Goal: Information Seeking & Learning: Learn about a topic

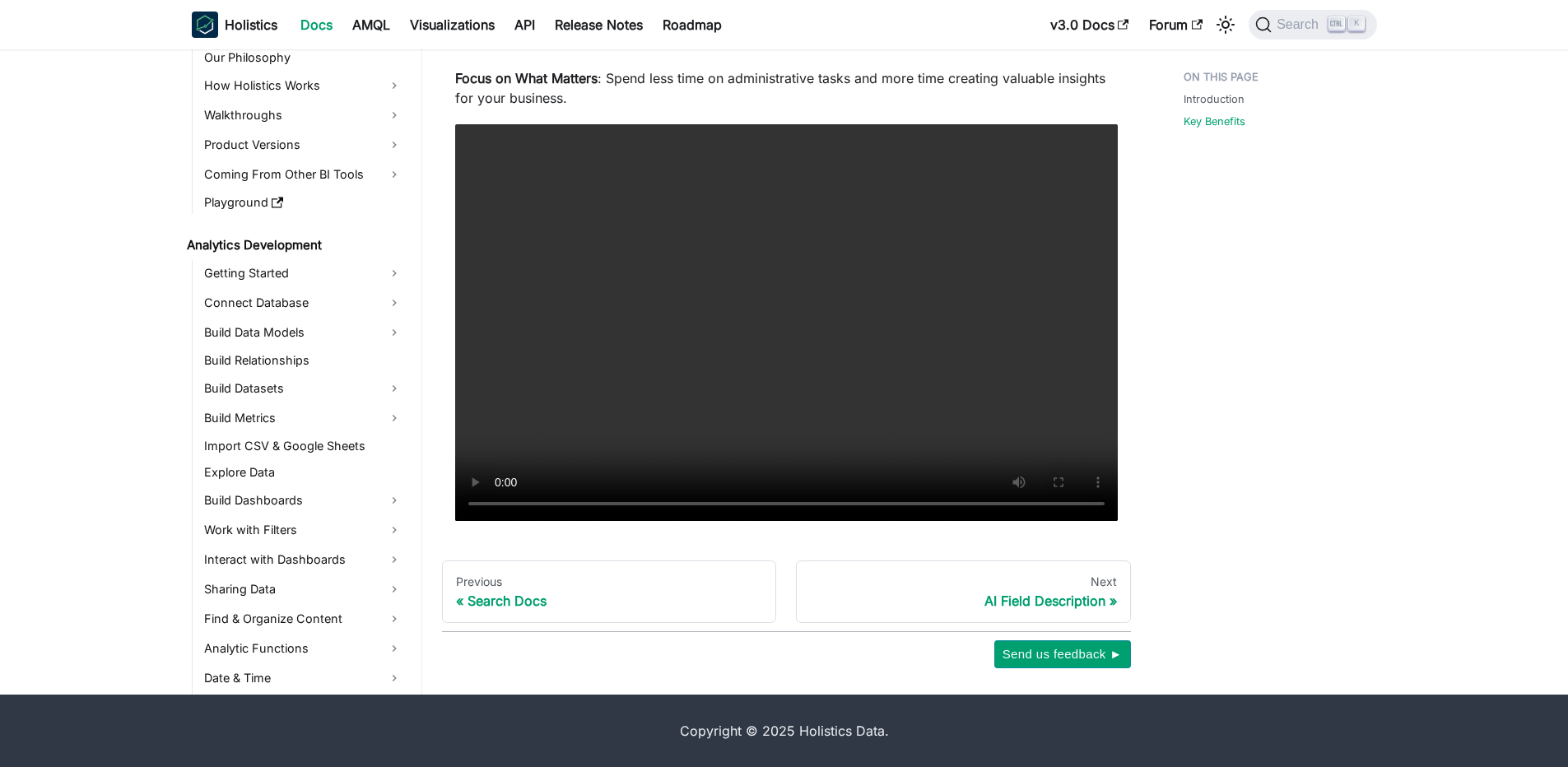
scroll to position [429, 0]
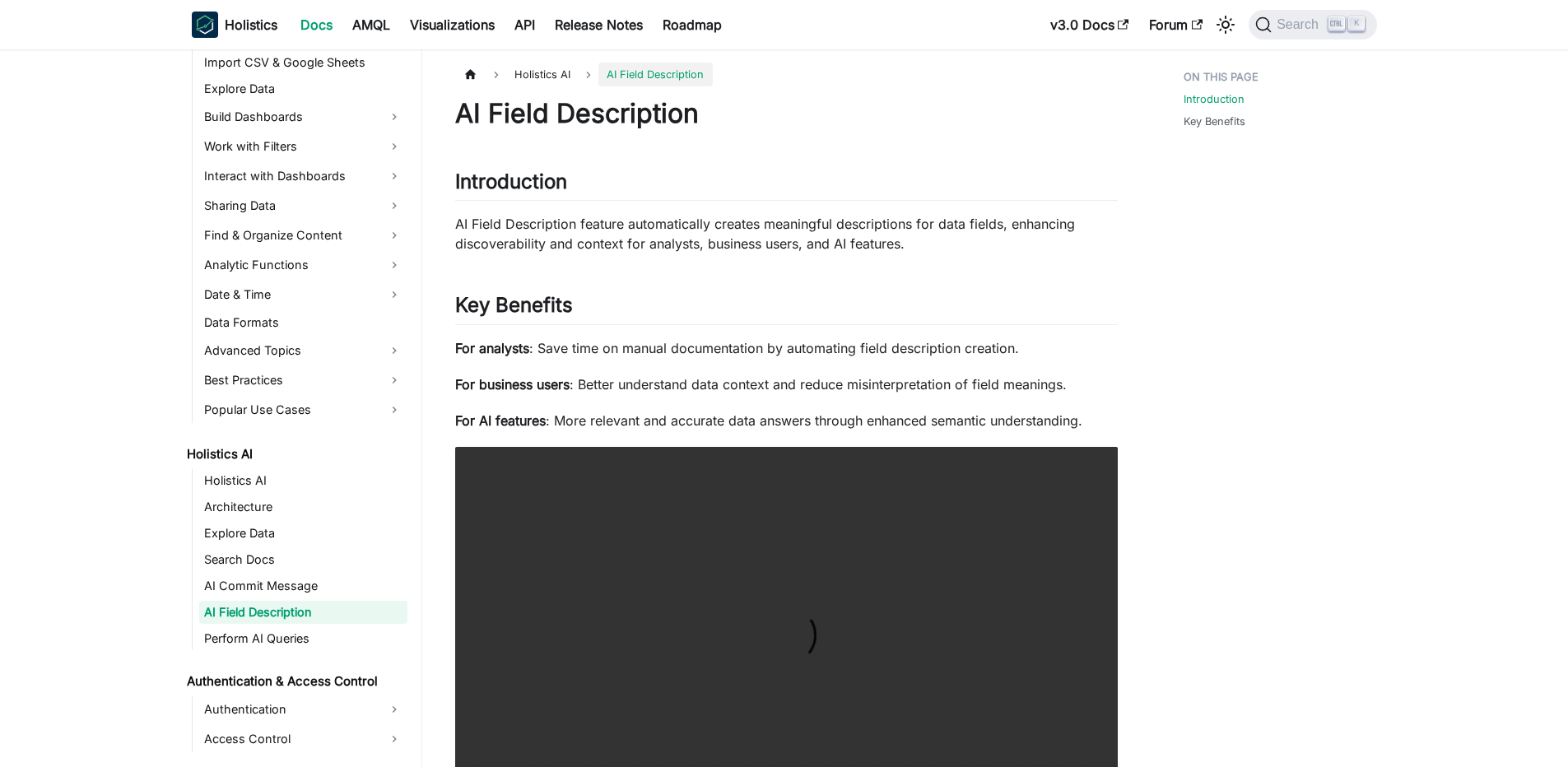
scroll to position [322, 0]
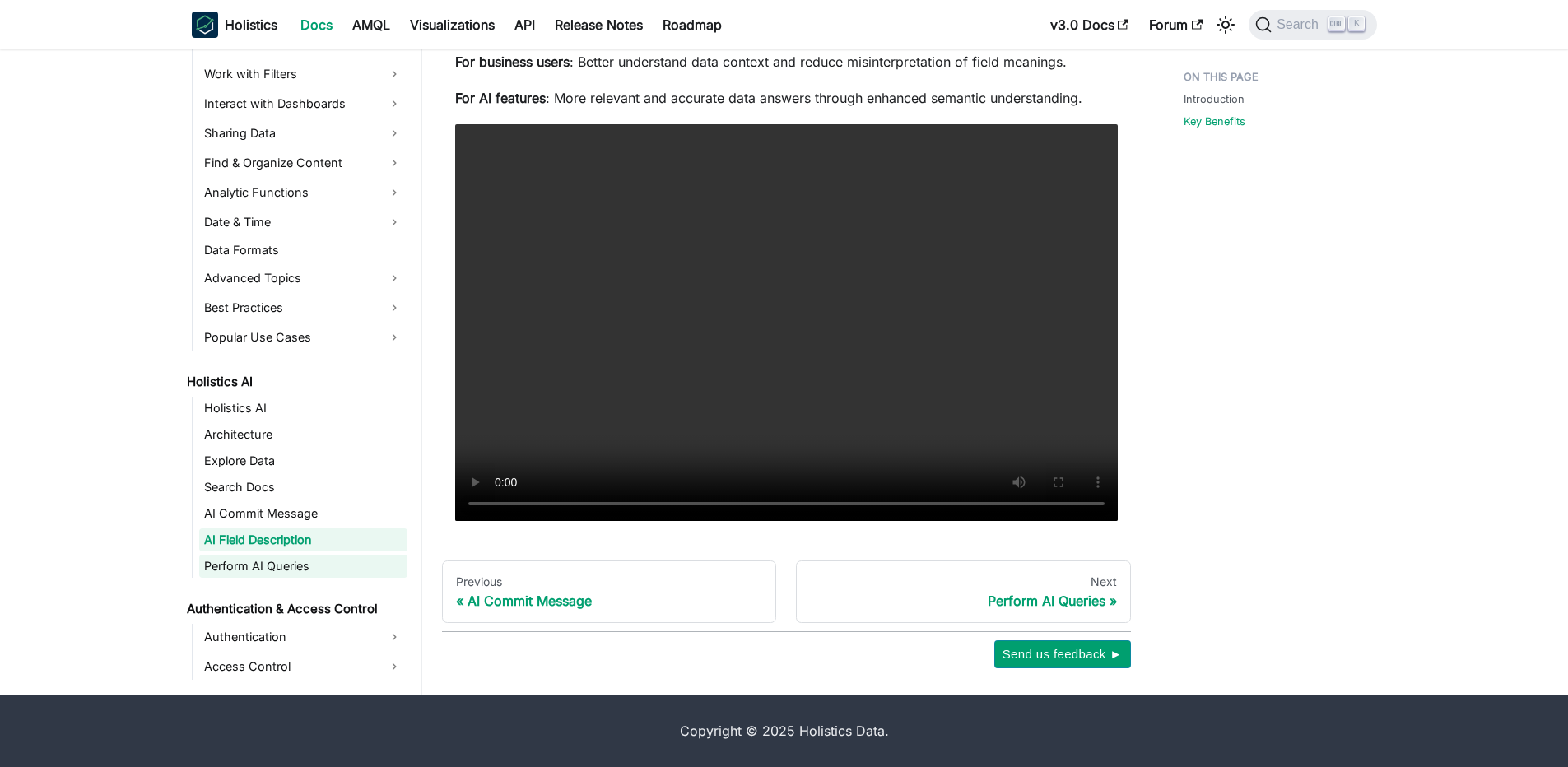
click at [270, 562] on link "Perform AI Queries" at bounding box center [303, 566] width 208 height 23
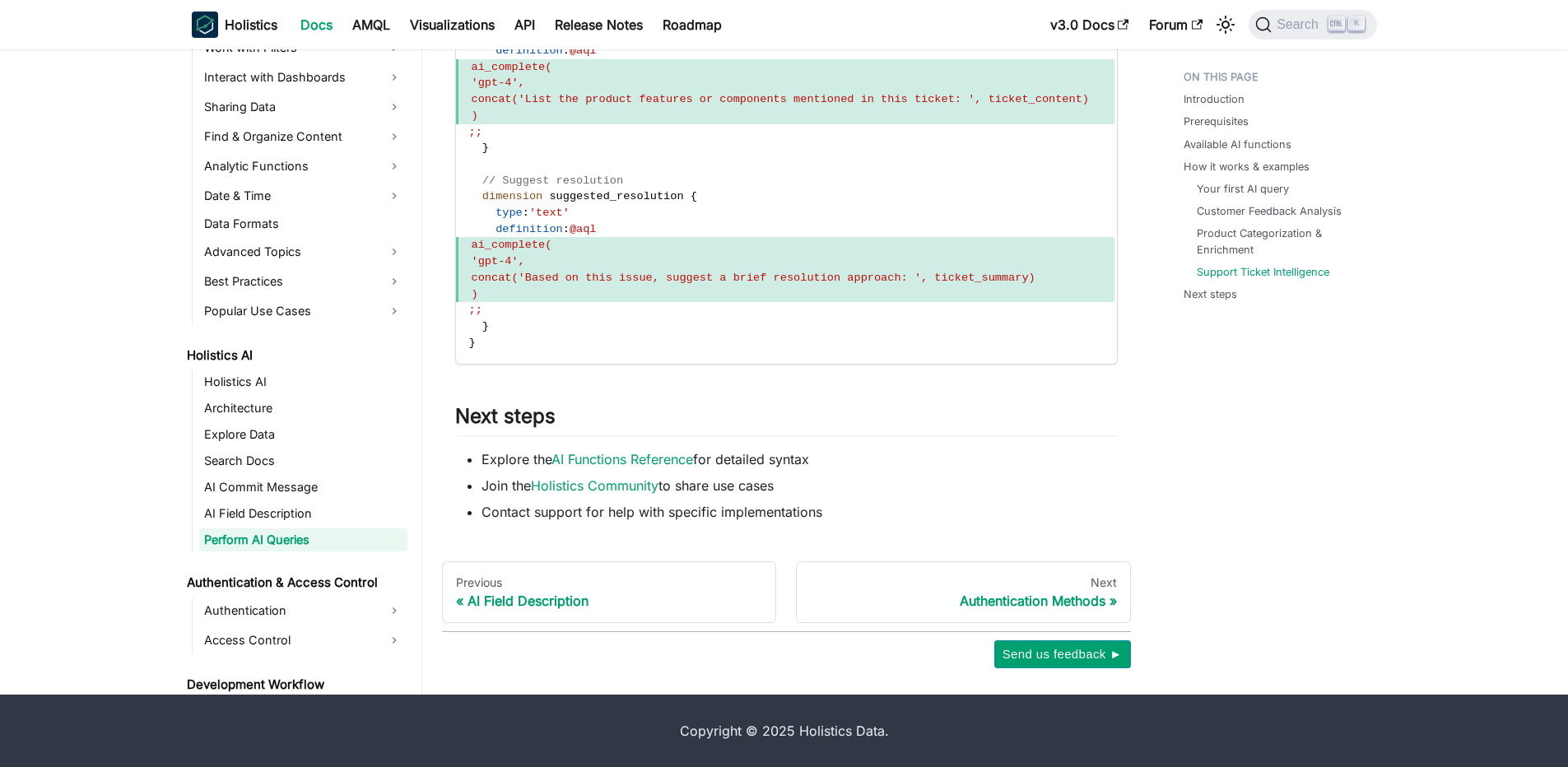
scroll to position [4802, 0]
drag, startPoint x: 505, startPoint y: 473, endPoint x: 877, endPoint y: 473, distance: 372.0
click at [877, 473] on ul "Explore the AI Functions Reference for detailed syntax Join the Holistics Commu…" at bounding box center [786, 486] width 663 height 72
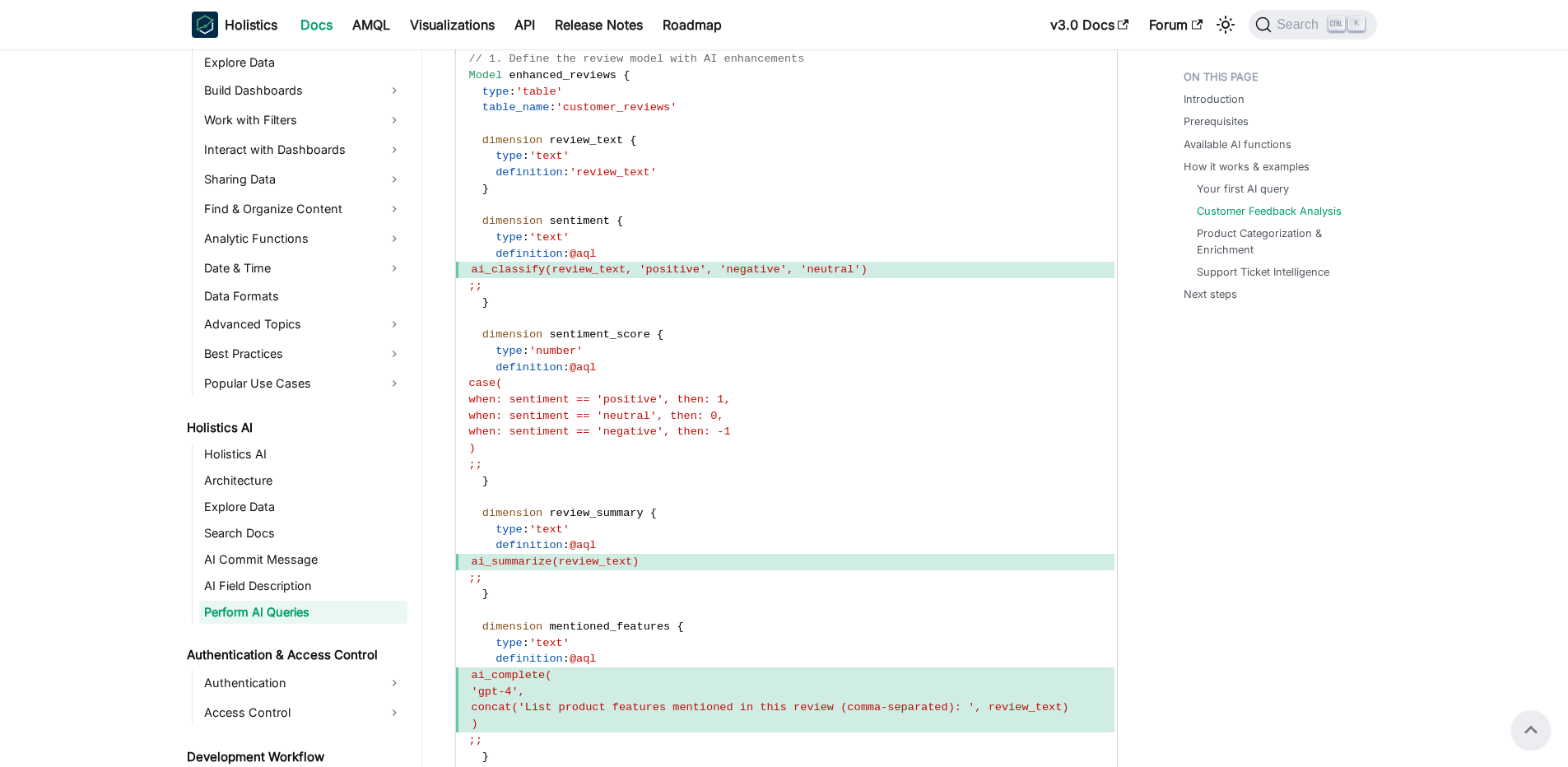
scroll to position [0, 0]
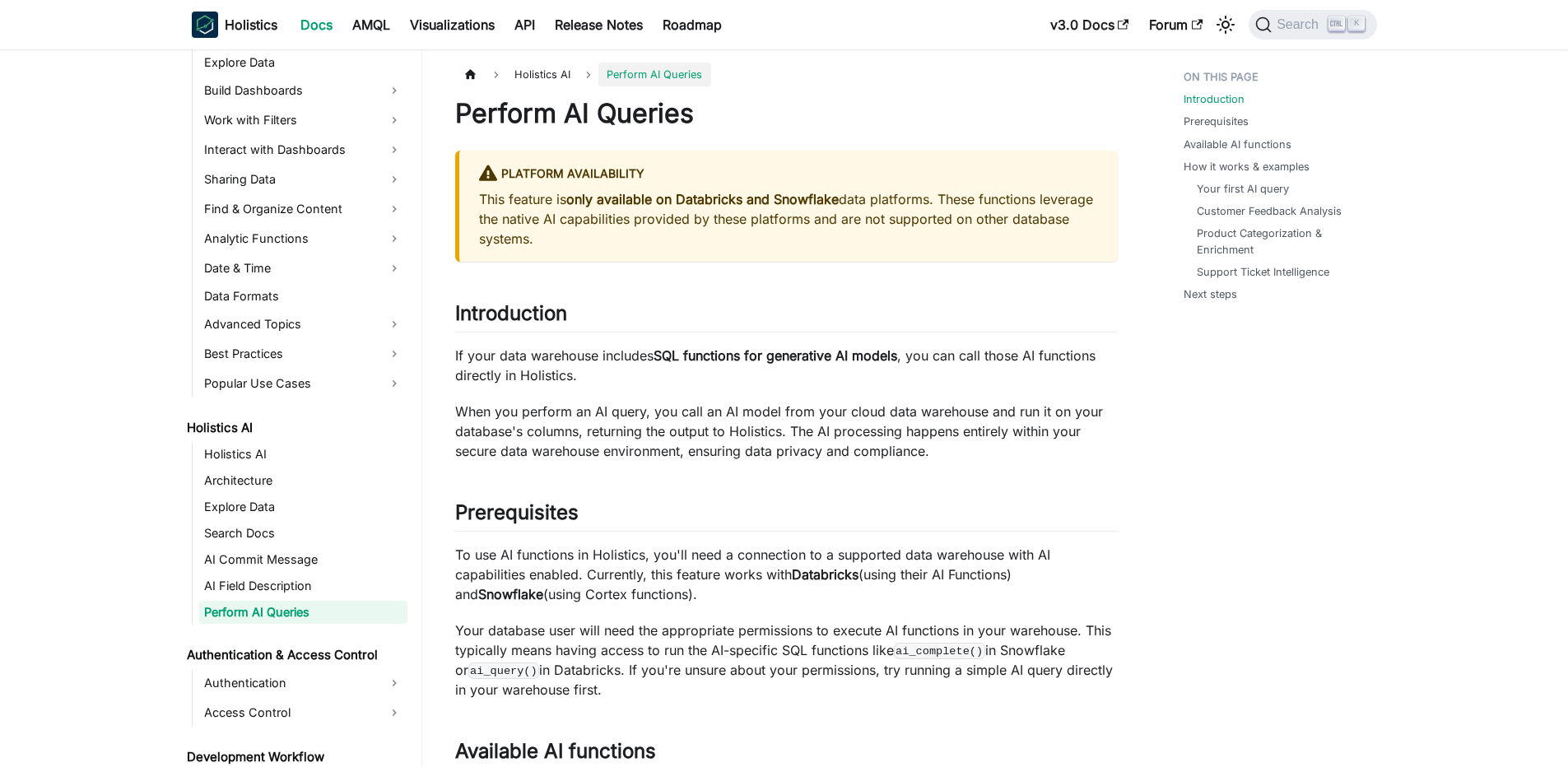
click at [720, 366] on p "If your data warehouse includes SQL functions for generative AI models , you ca…" at bounding box center [786, 365] width 663 height 40
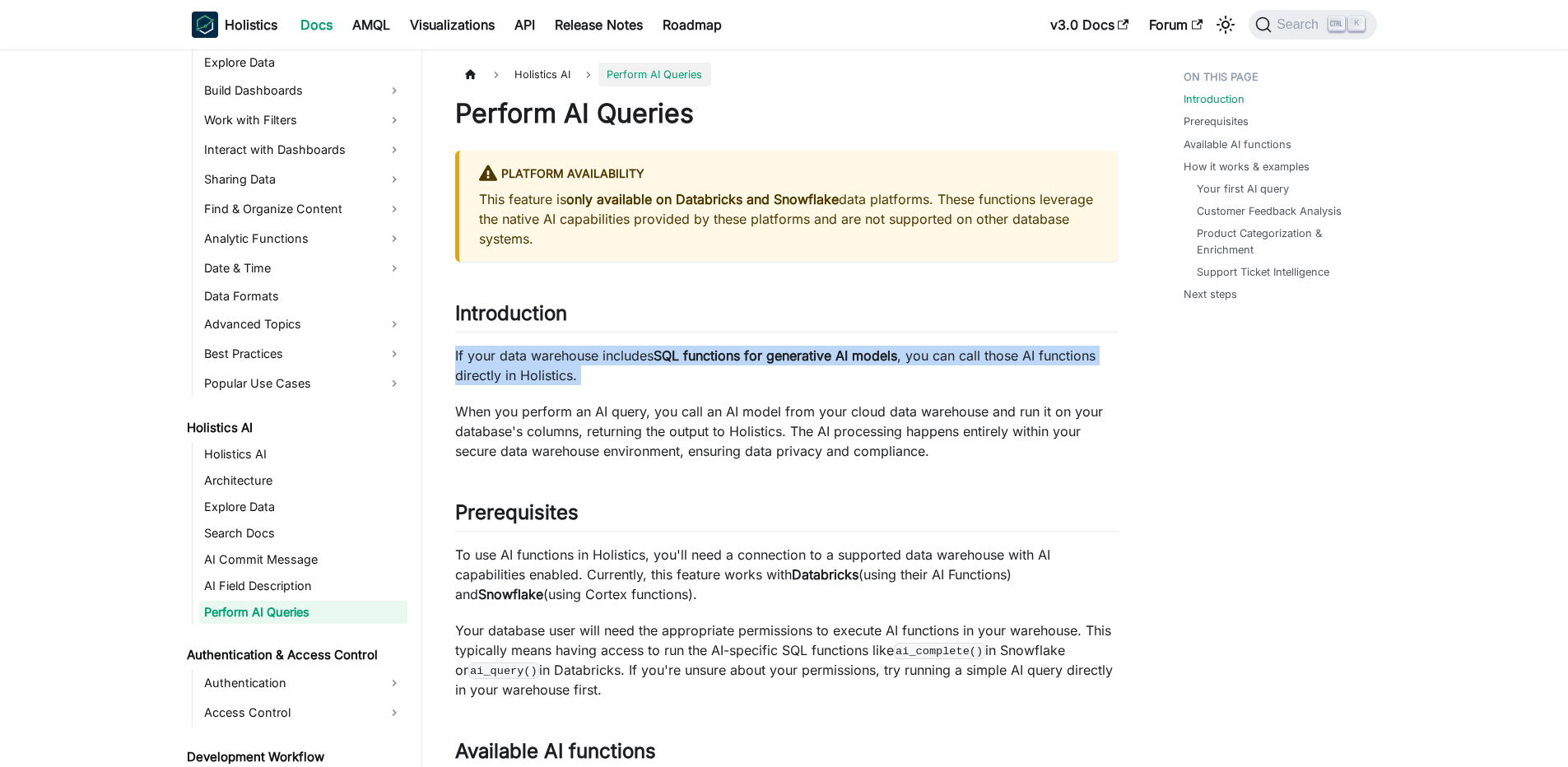
click at [720, 366] on p "If your data warehouse includes SQL functions for generative AI models , you ca…" at bounding box center [786, 365] width 663 height 40
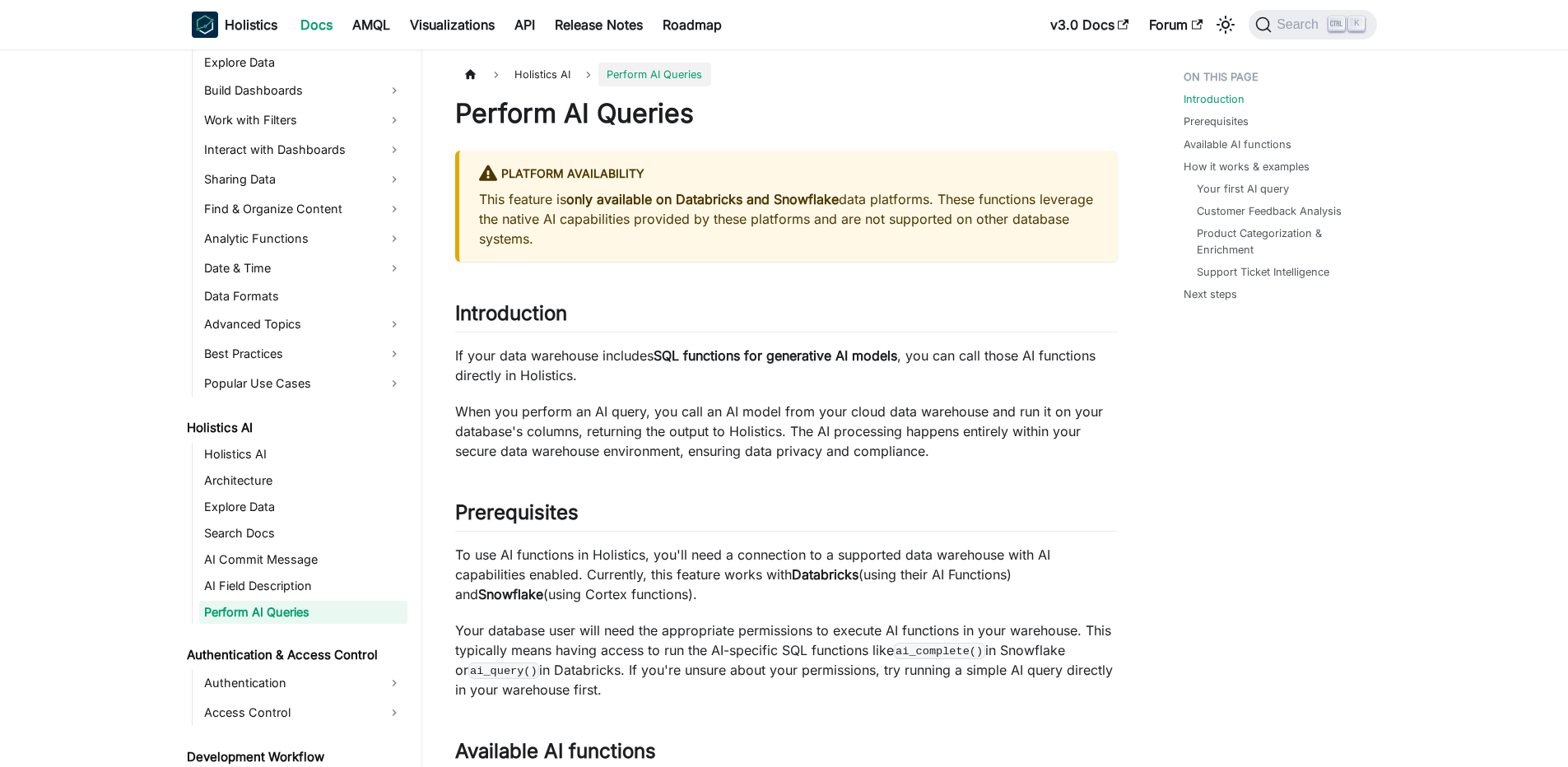
click at [720, 366] on p "If your data warehouse includes SQL functions for generative AI models , you ca…" at bounding box center [786, 365] width 663 height 40
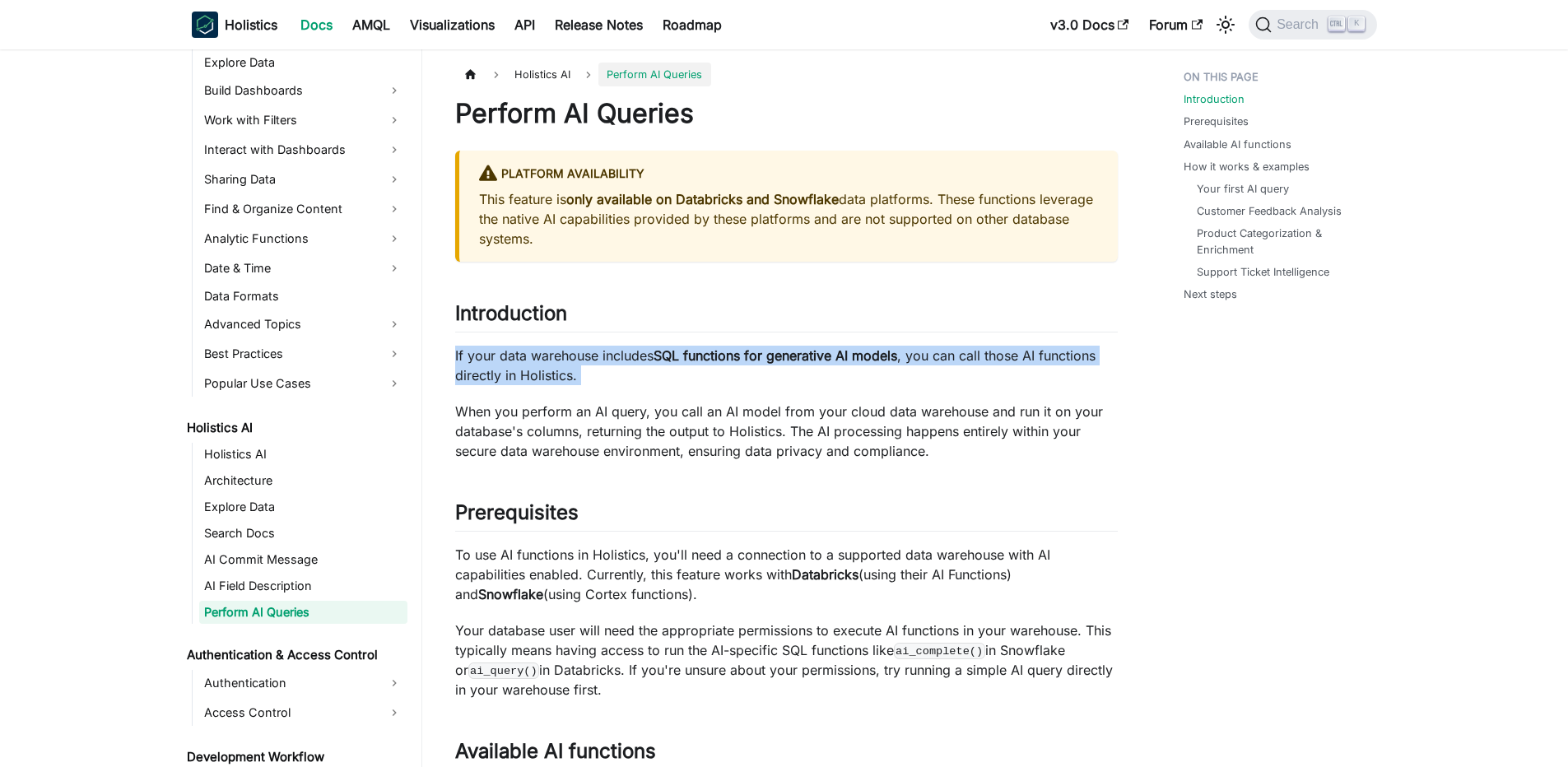
click at [720, 366] on p "If your data warehouse includes SQL functions for generative AI models , you ca…" at bounding box center [786, 365] width 663 height 40
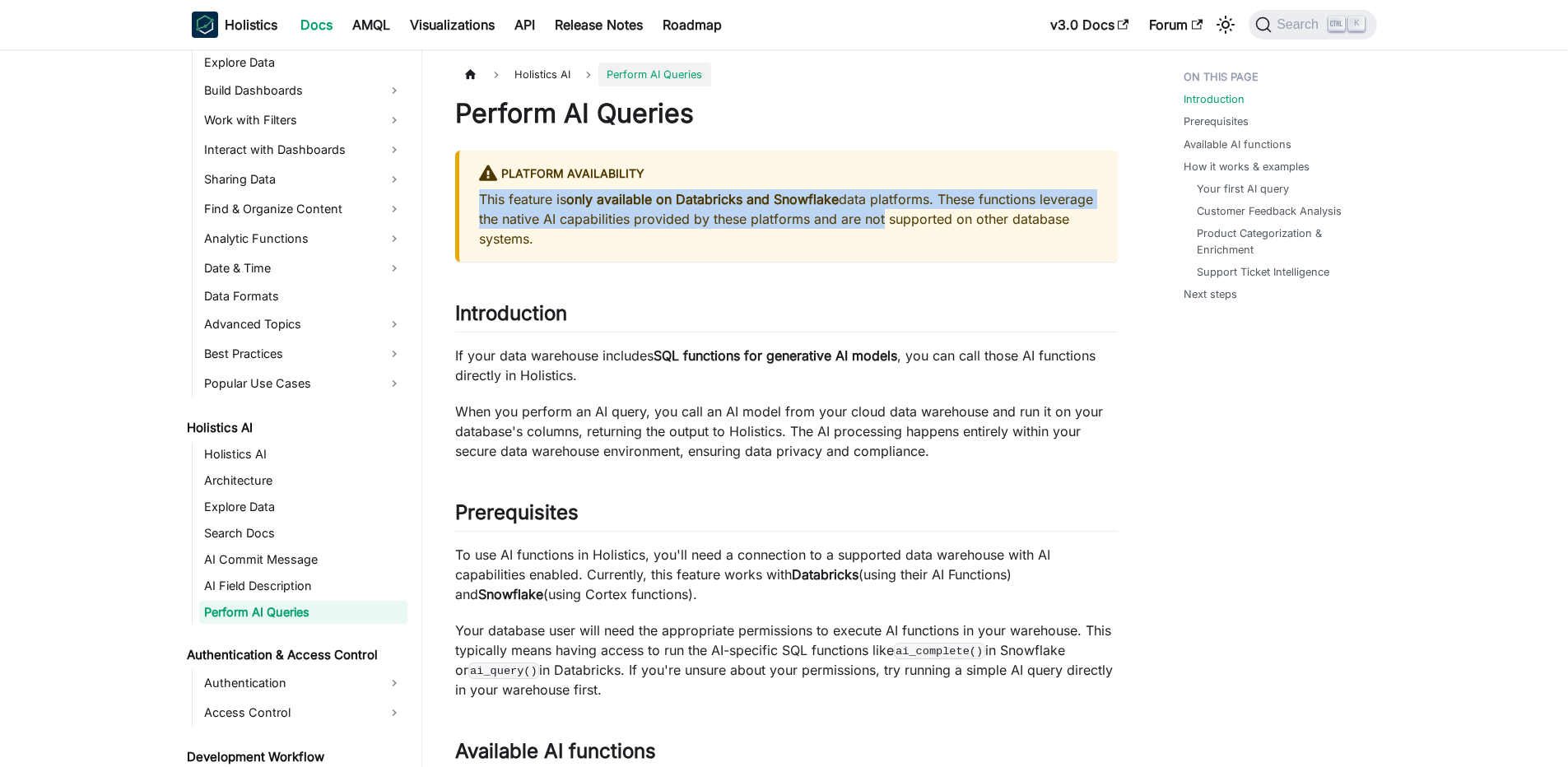
drag, startPoint x: 659, startPoint y: 188, endPoint x: 933, endPoint y: 217, distance: 275.5
click at [933, 217] on div "Platform Availability This feature is only available on Databricks and Snowflak…" at bounding box center [786, 206] width 663 height 111
click at [933, 217] on p "This feature is only available on Databricks and Snowflake data platforms. Thes…" at bounding box center [788, 219] width 619 height 59
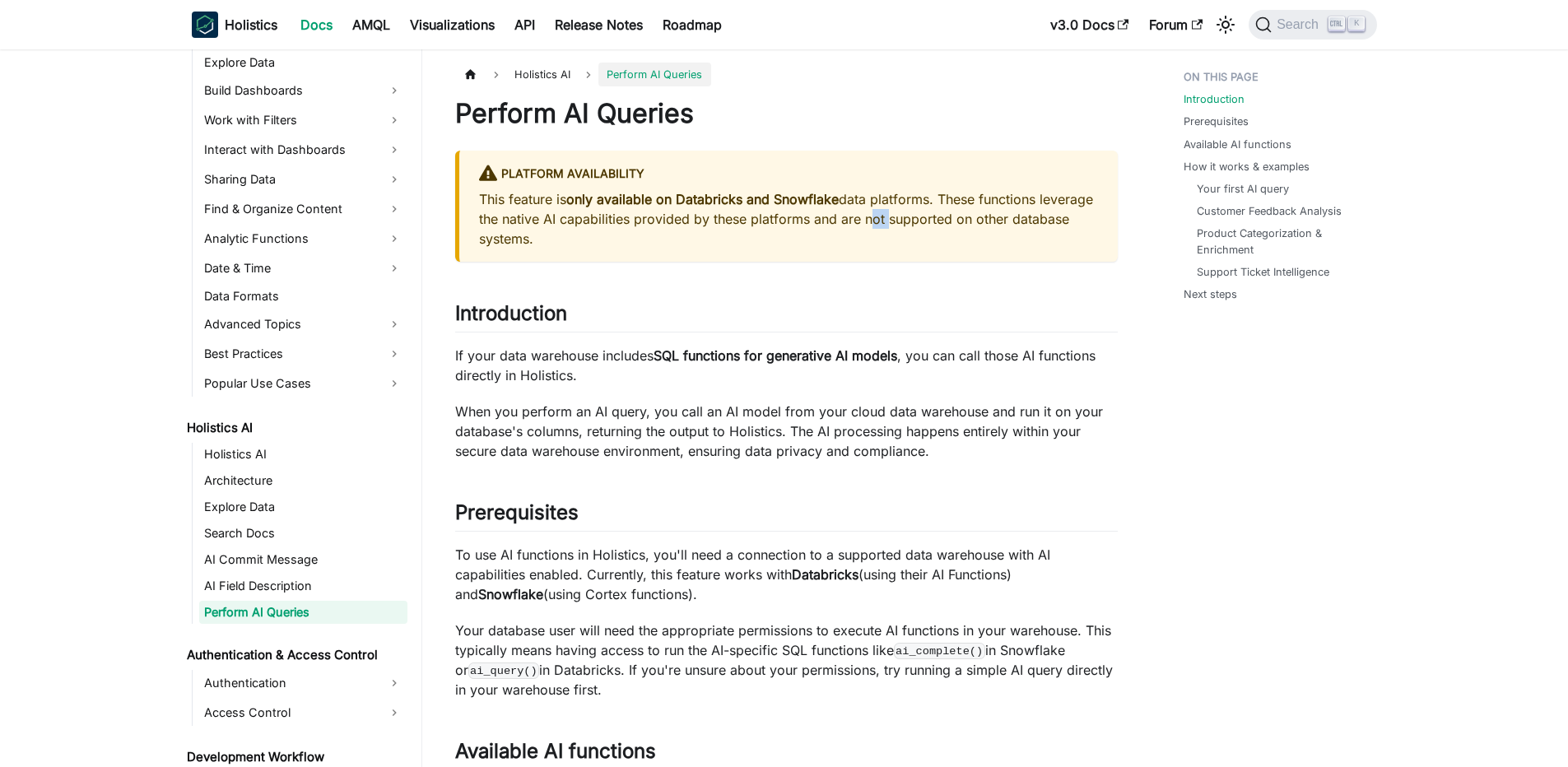
click at [933, 217] on p "This feature is only available on Databricks and Snowflake data platforms. Thes…" at bounding box center [788, 219] width 619 height 59
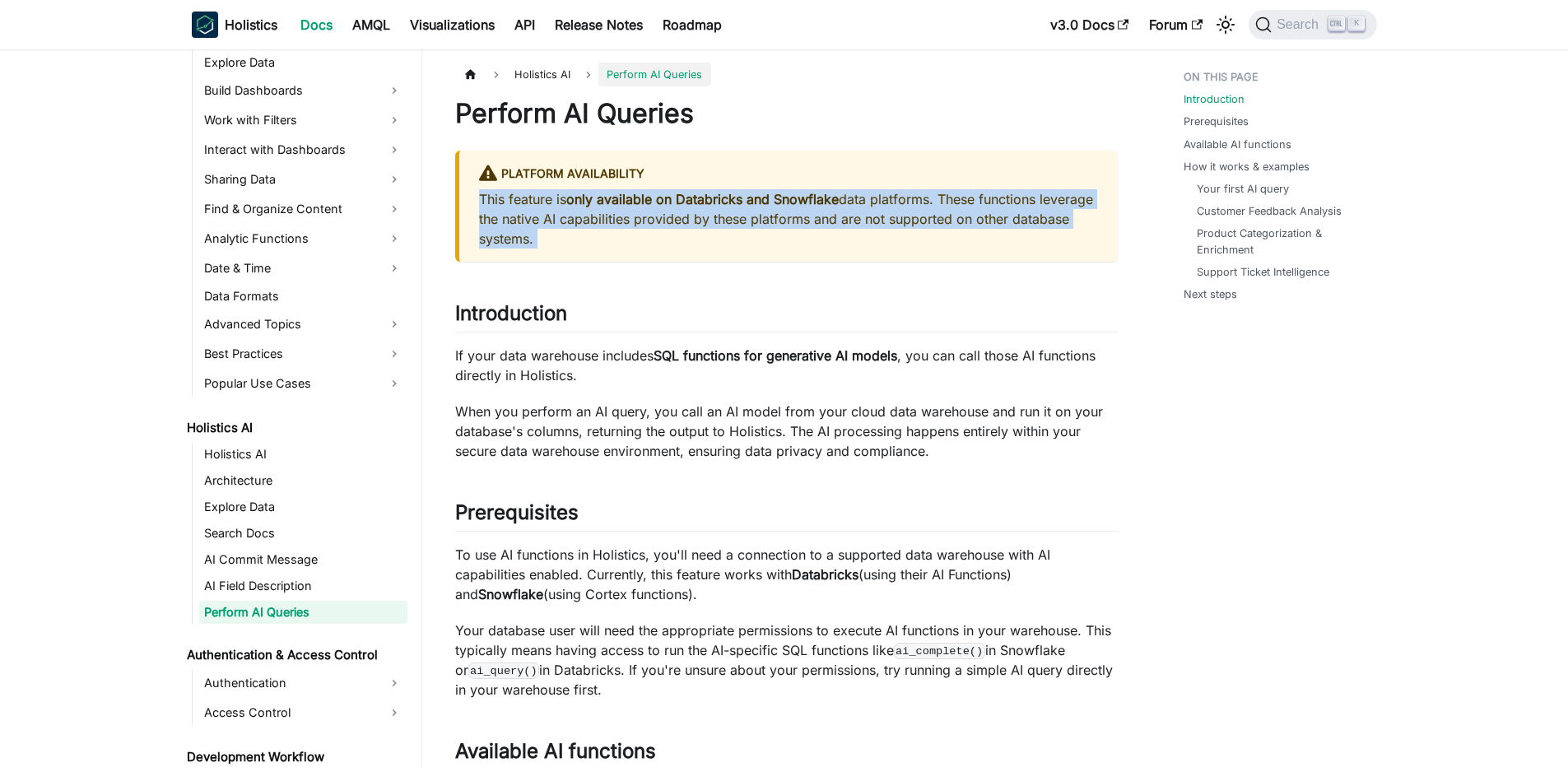
click at [618, 236] on p "This feature is only available on Databricks and Snowflake data platforms. Thes…" at bounding box center [788, 219] width 619 height 59
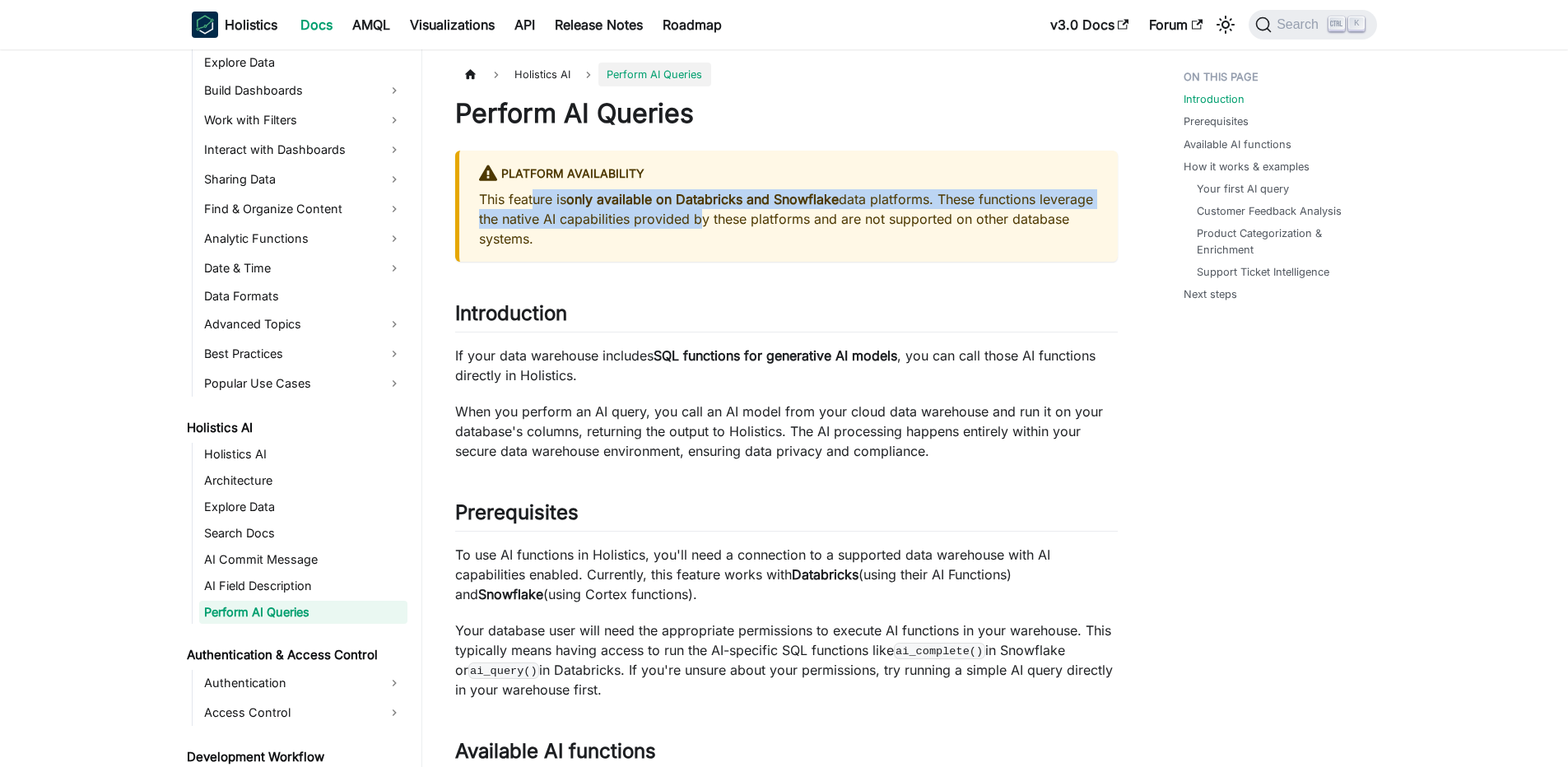
drag, startPoint x: 584, startPoint y: 199, endPoint x: 749, endPoint y: 226, distance: 167.2
click at [749, 226] on p "This feature is only available on Databricks and Snowflake data platforms. Thes…" at bounding box center [788, 219] width 619 height 59
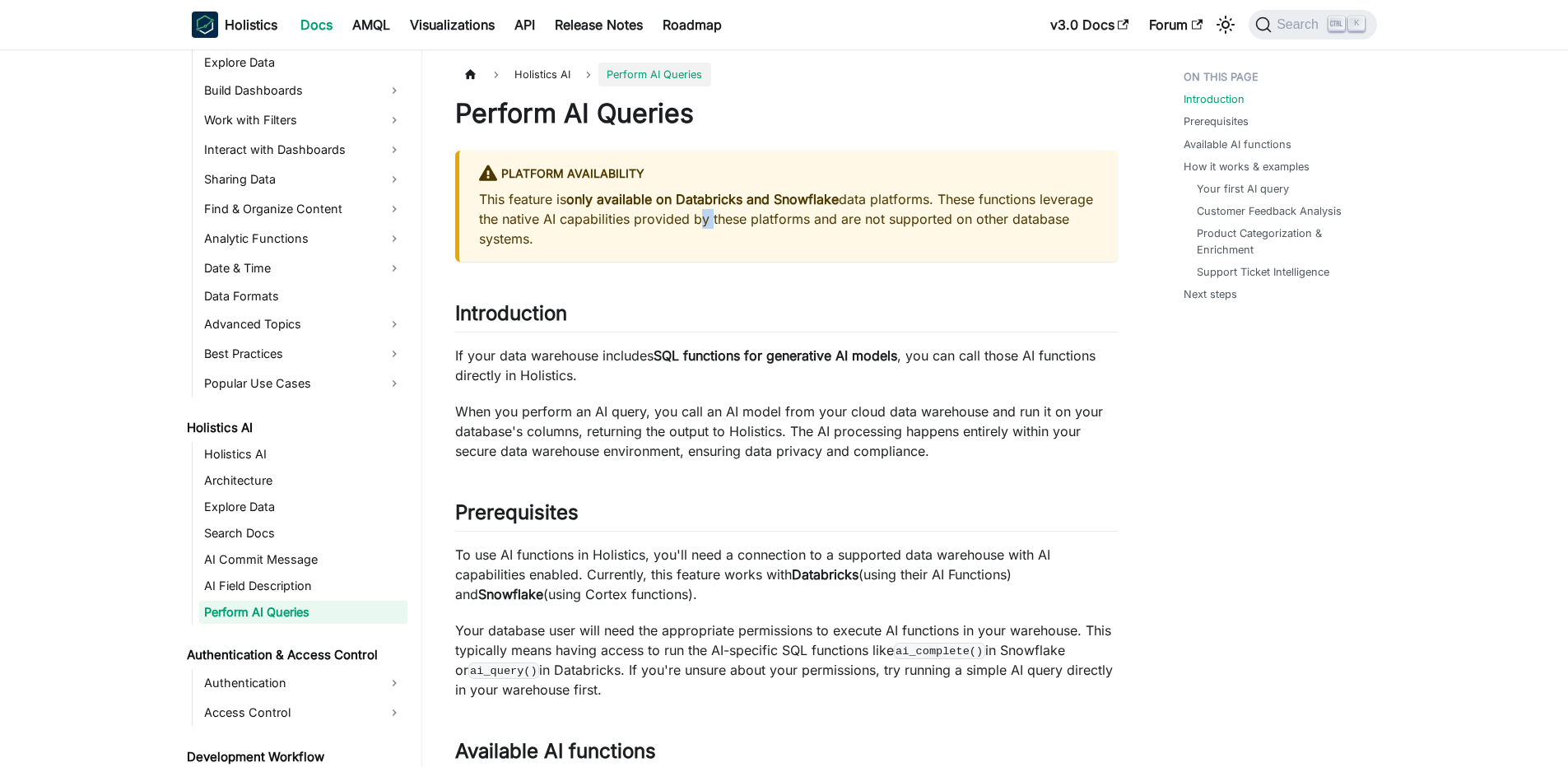
click at [749, 226] on p "This feature is only available on Databricks and Snowflake data platforms. Thes…" at bounding box center [788, 219] width 619 height 59
click at [749, 226] on div at bounding box center [757, 219] width 15 height 17
click at [726, 238] on p "This feature is only available on Databricks and Snowflake data platforms. Thes…" at bounding box center [788, 219] width 619 height 59
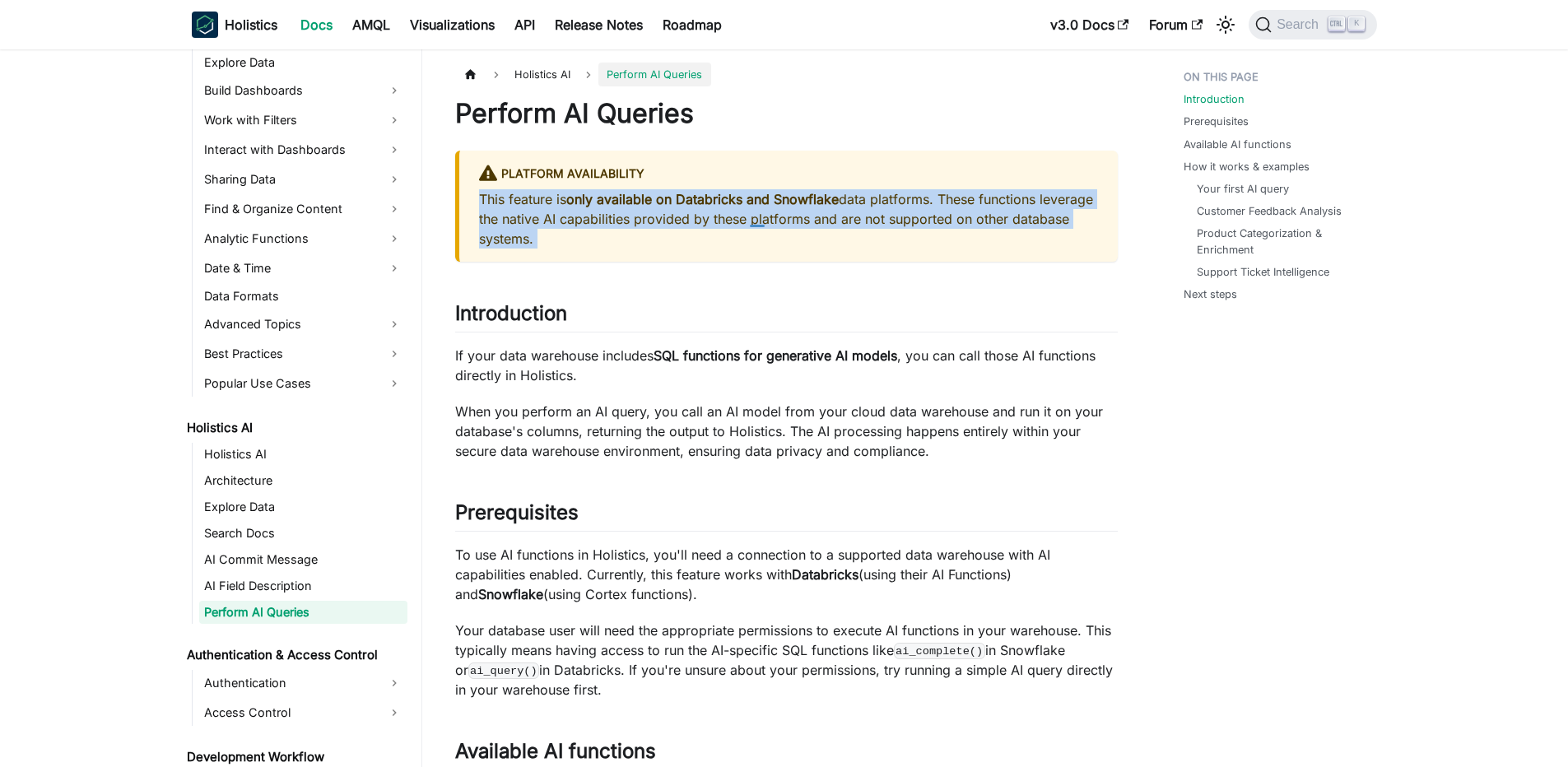
click at [726, 238] on p "This feature is only available on Databricks and Snowflake data platforms. Thes…" at bounding box center [788, 219] width 619 height 59
click at [749, 233] on p "This feature is only available on Databricks and Snowflake data platforms. Thes…" at bounding box center [788, 219] width 619 height 59
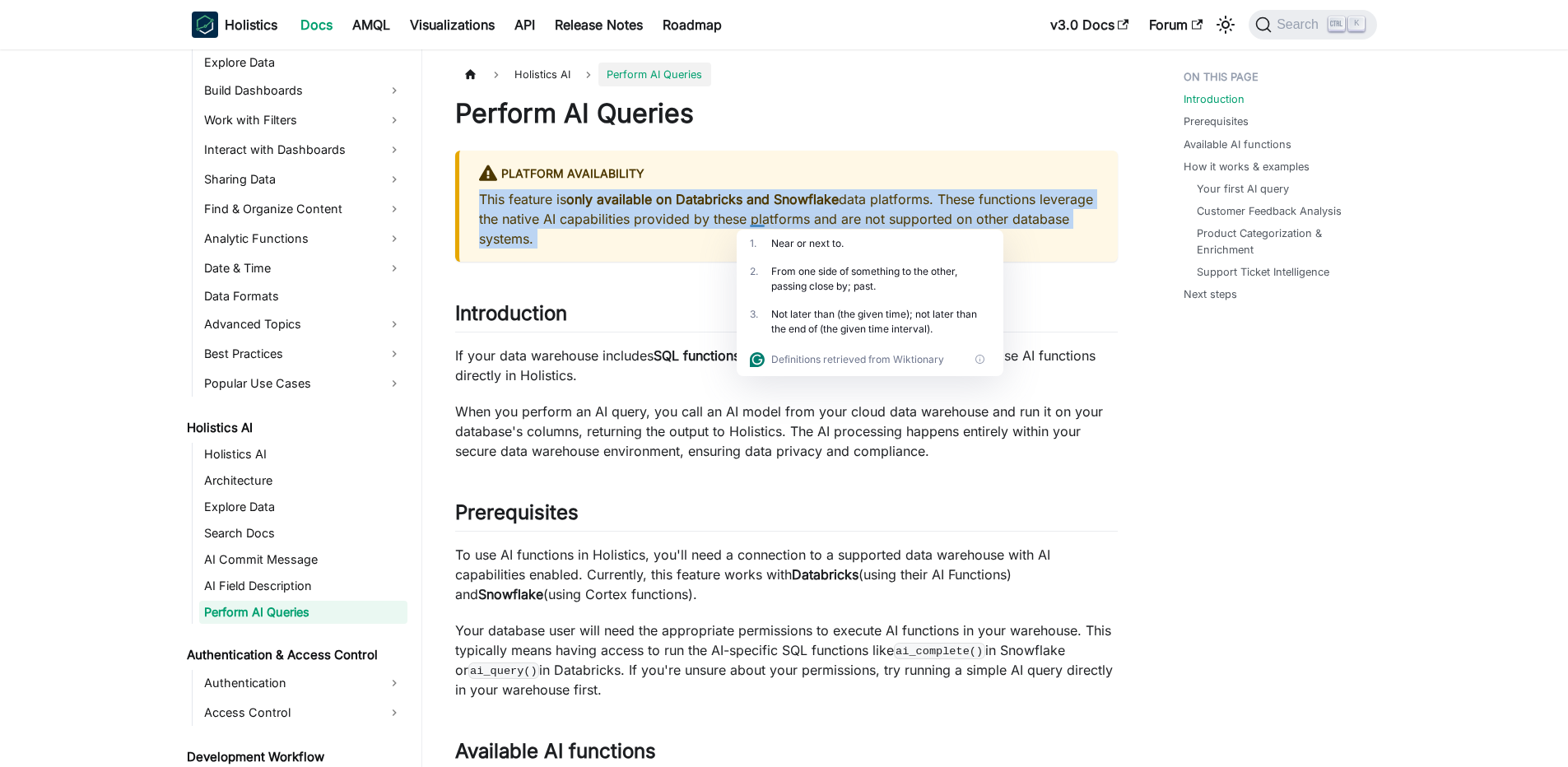
drag, startPoint x: 805, startPoint y: 237, endPoint x: 531, endPoint y: 215, distance: 274.9
click at [531, 215] on p "This feature is only available on Databricks and Snowflake data platforms. Thes…" at bounding box center [788, 219] width 619 height 59
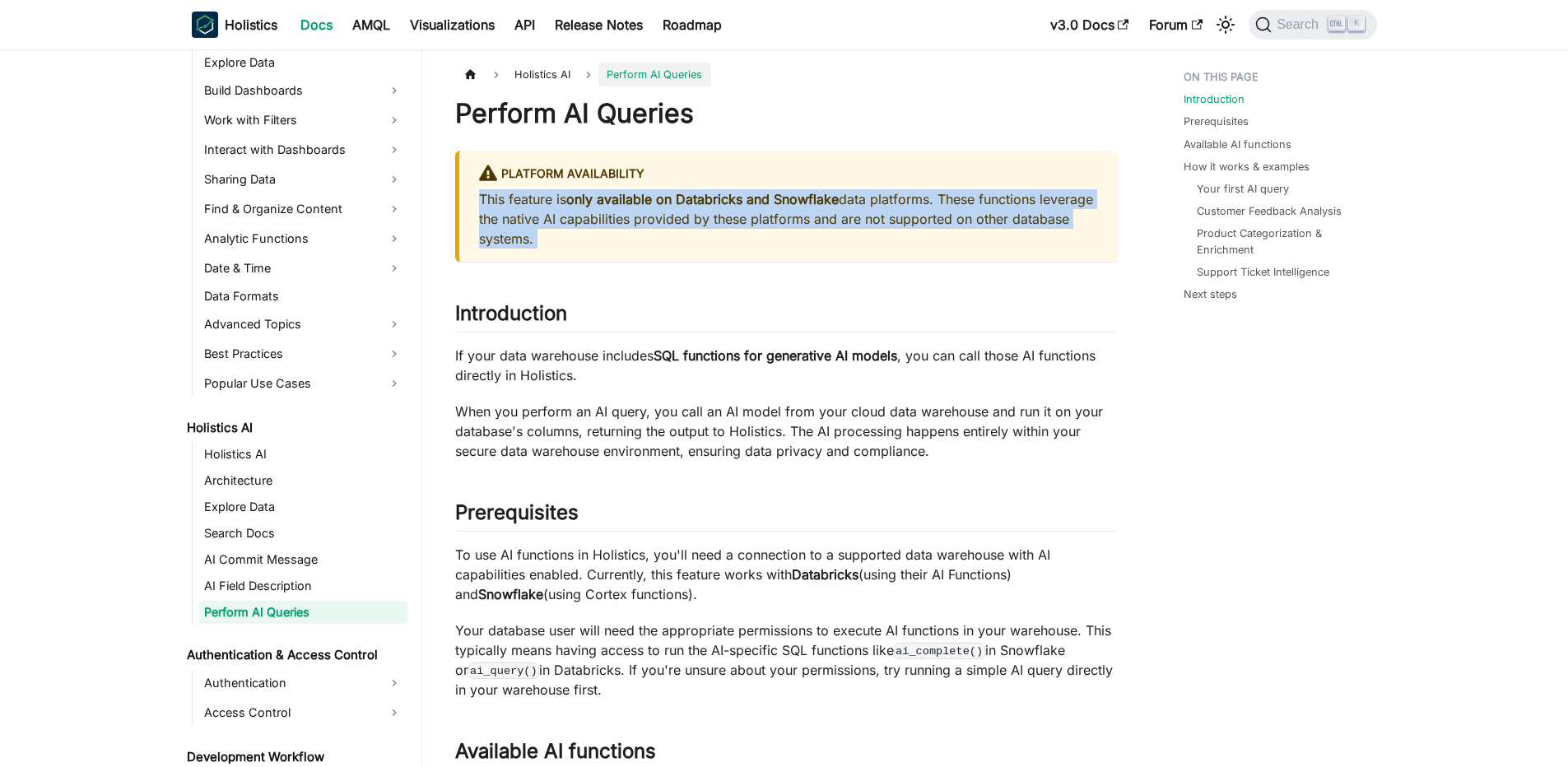
click at [531, 215] on p "This feature is only available on Databricks and Snowflake data platforms. Thes…" at bounding box center [788, 219] width 619 height 59
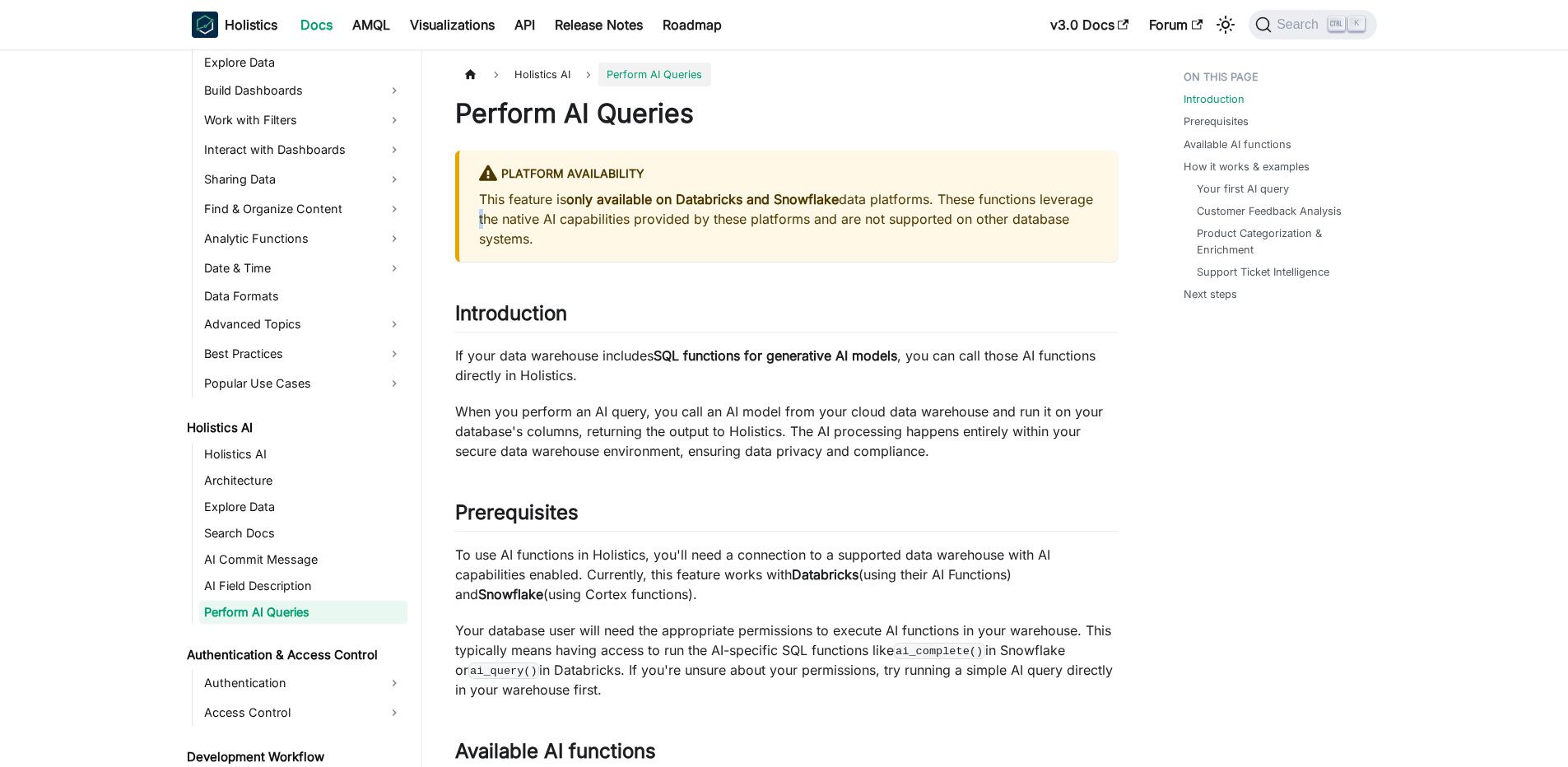
click at [531, 215] on p "This feature is only available on Databricks and Snowflake data platforms. Thes…" at bounding box center [788, 219] width 619 height 59
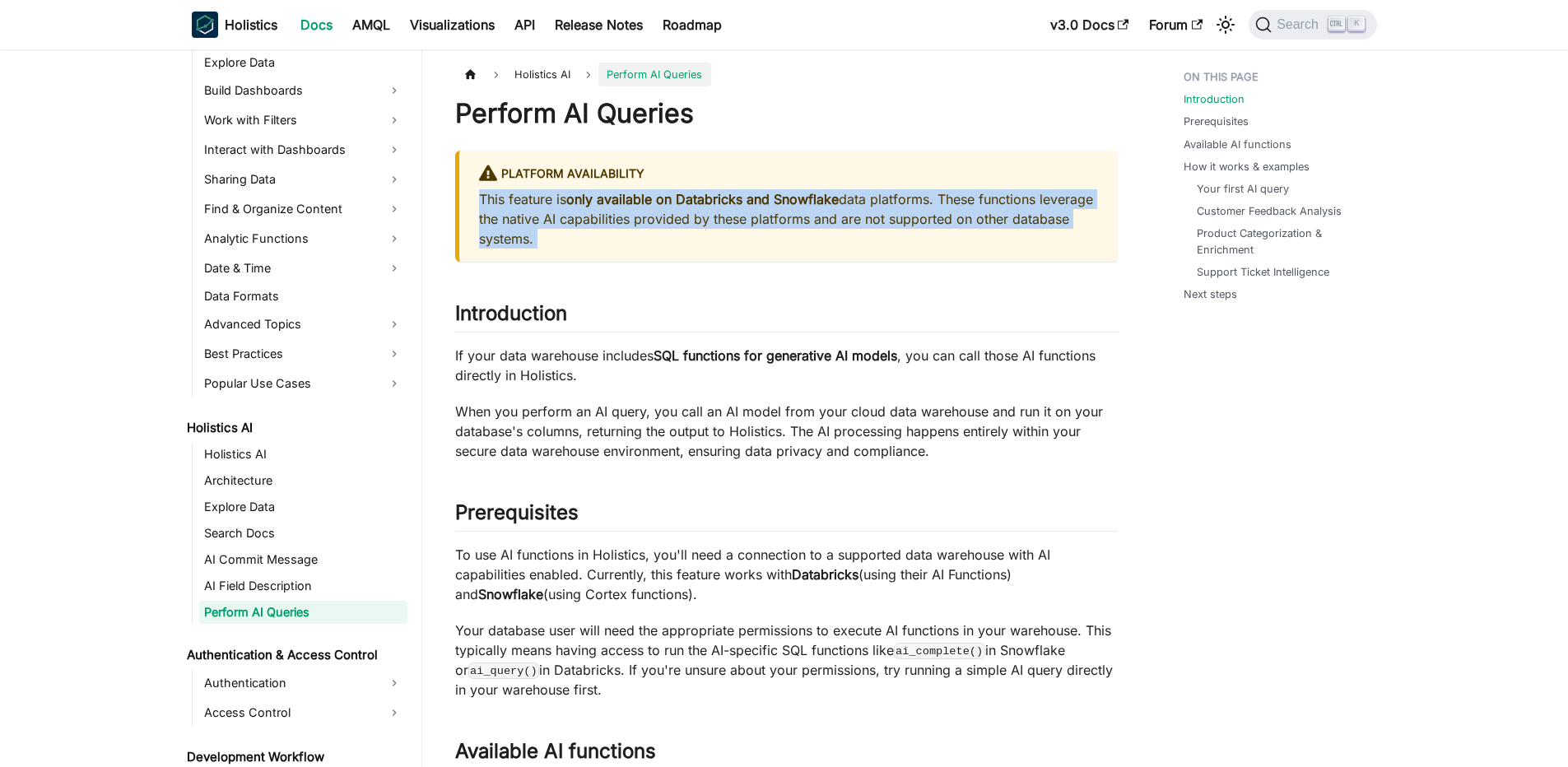
click at [531, 215] on p "This feature is only available on Databricks and Snowflake data platforms. Thes…" at bounding box center [788, 219] width 619 height 59
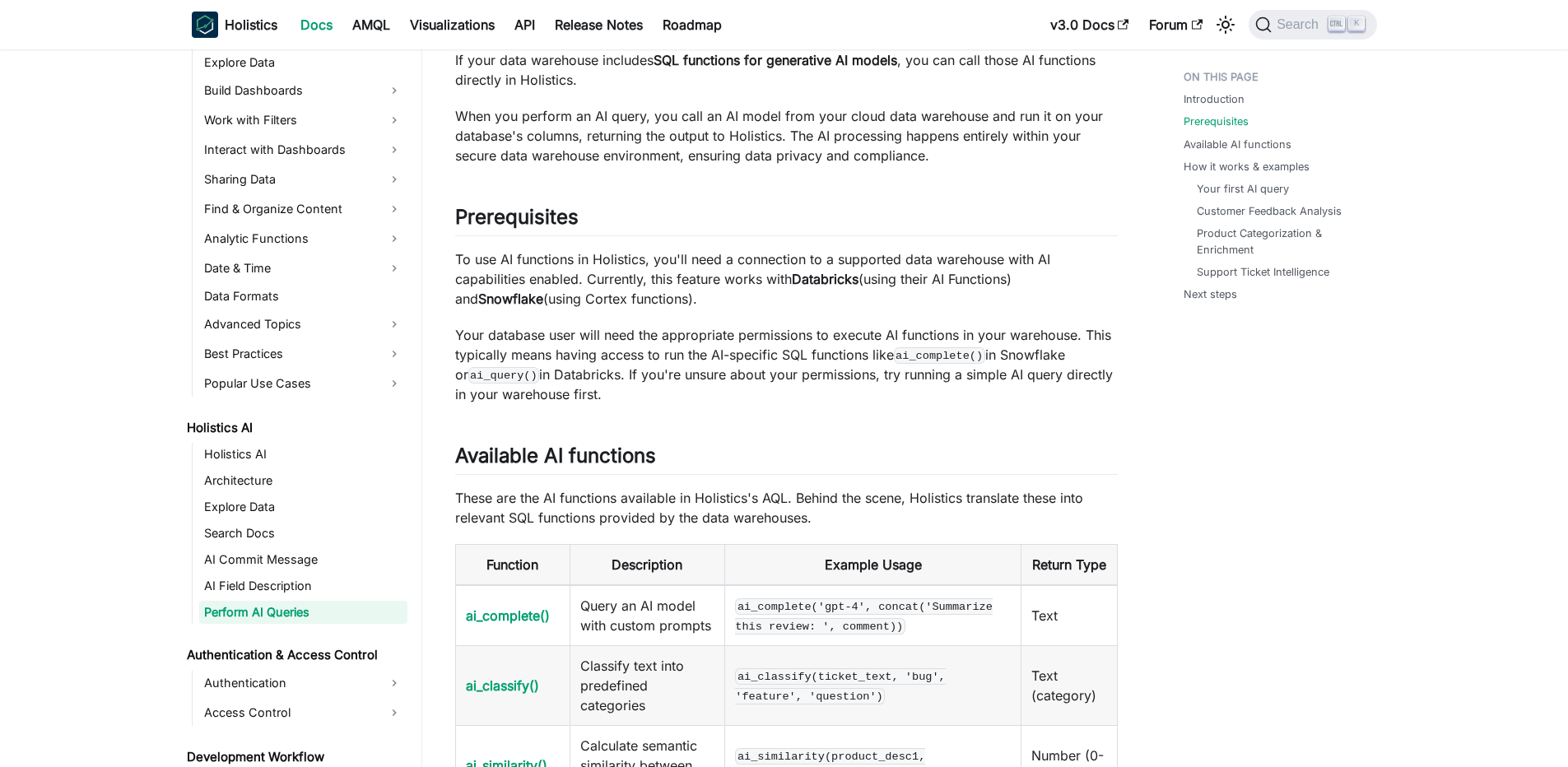
scroll to position [296, 0]
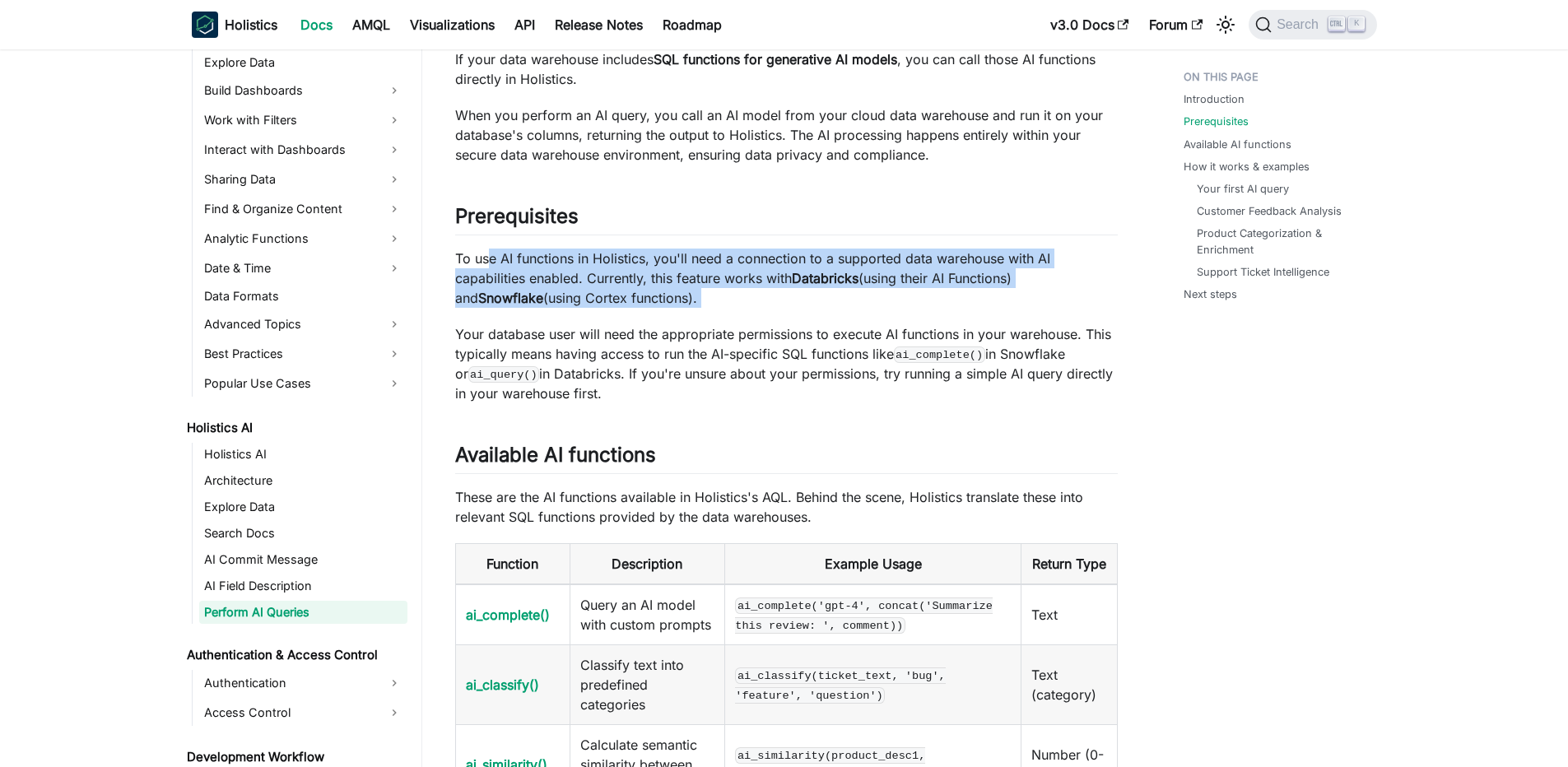
drag, startPoint x: 523, startPoint y: 262, endPoint x: 846, endPoint y: 317, distance: 327.6
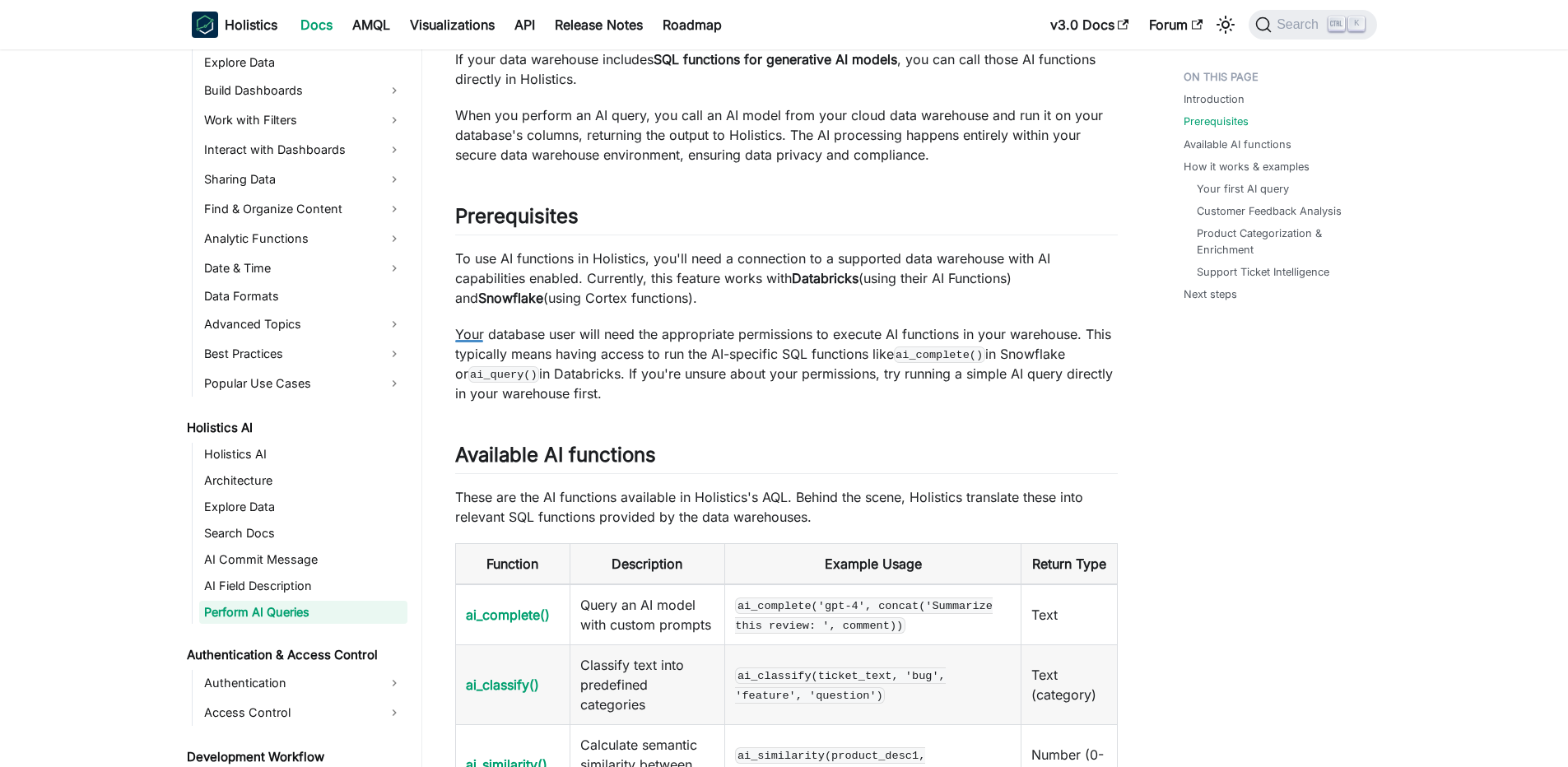
click at [860, 298] on p "To use AI functions in Holistics, you'll need a connection to a supported data …" at bounding box center [786, 278] width 663 height 59
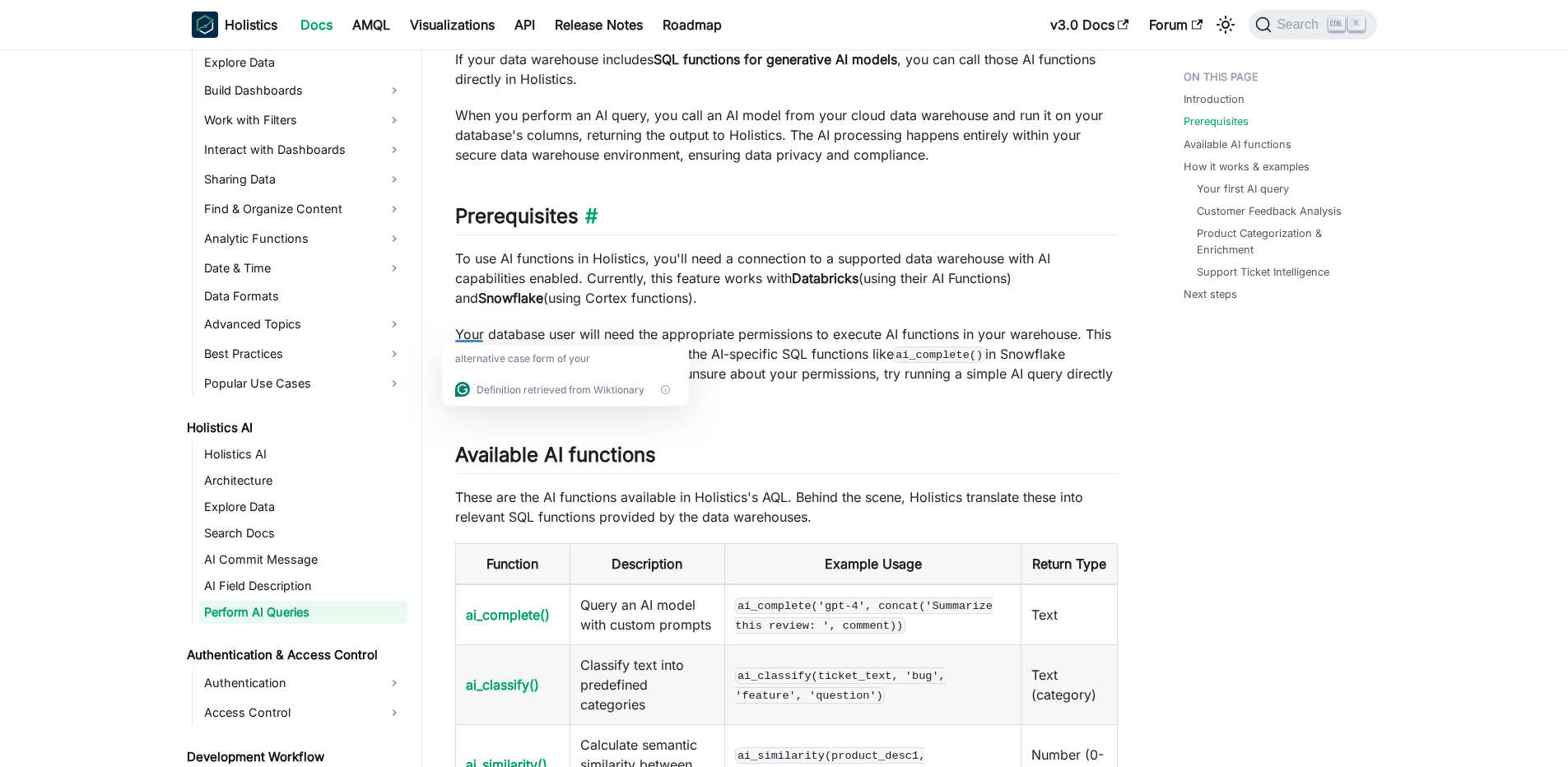
drag, startPoint x: 892, startPoint y: 298, endPoint x: 464, endPoint y: 215, distance: 436.0
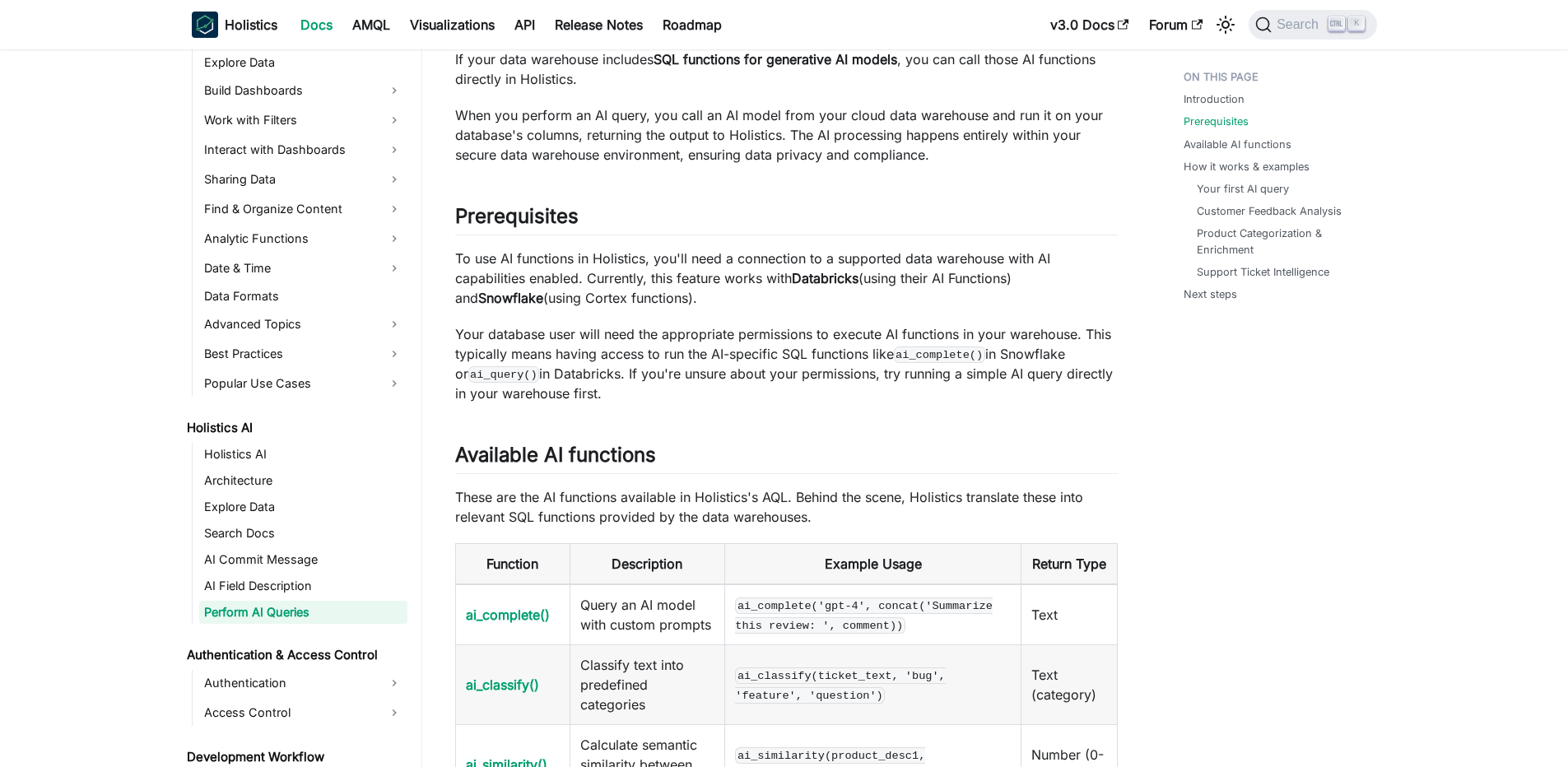
click at [698, 261] on p "To use AI functions in Holistics, you'll need a connection to a supported data …" at bounding box center [786, 278] width 663 height 59
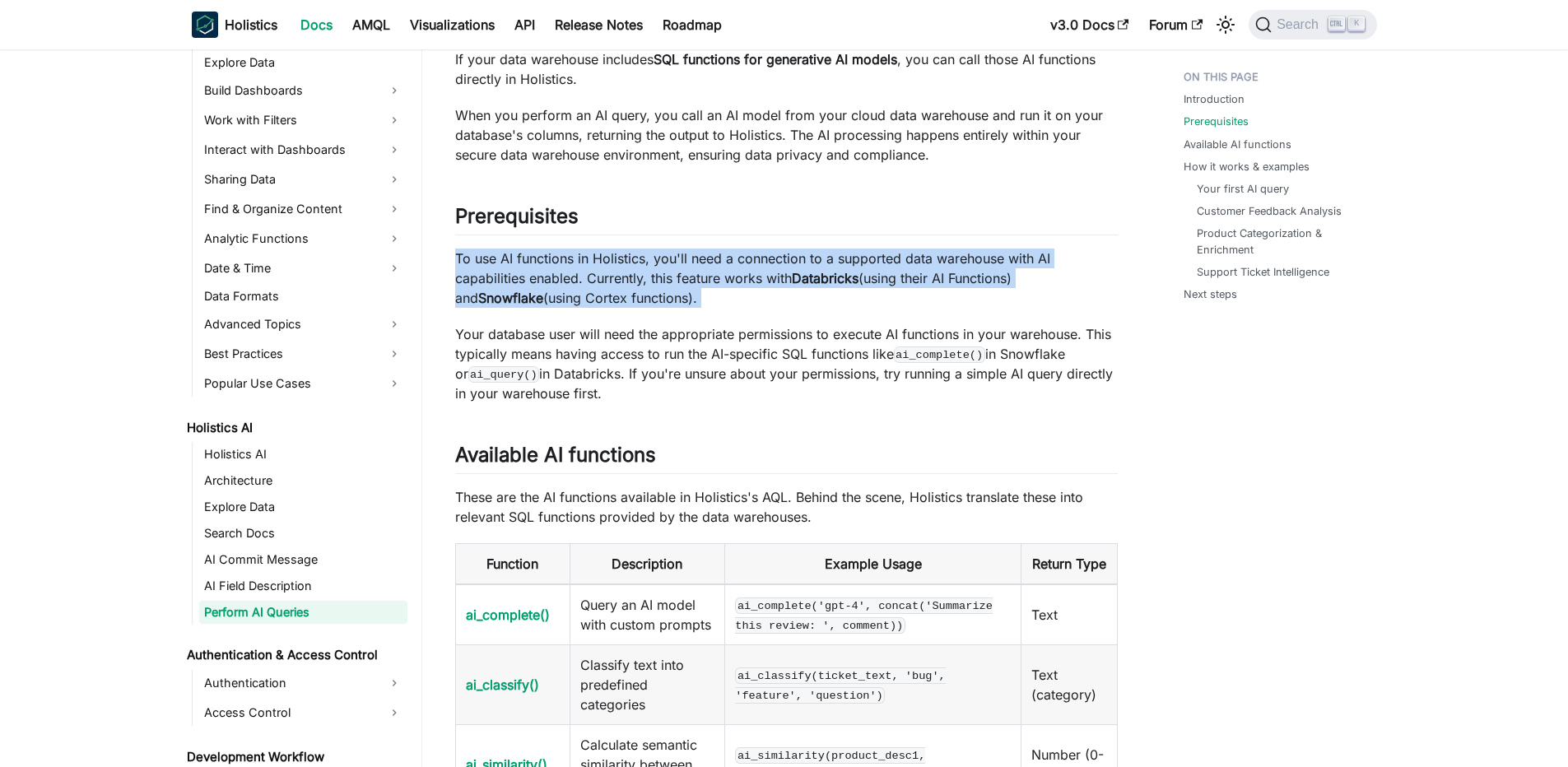
click at [698, 261] on p "To use AI functions in Holistics, you'll need a connection to a supported data …" at bounding box center [786, 278] width 663 height 59
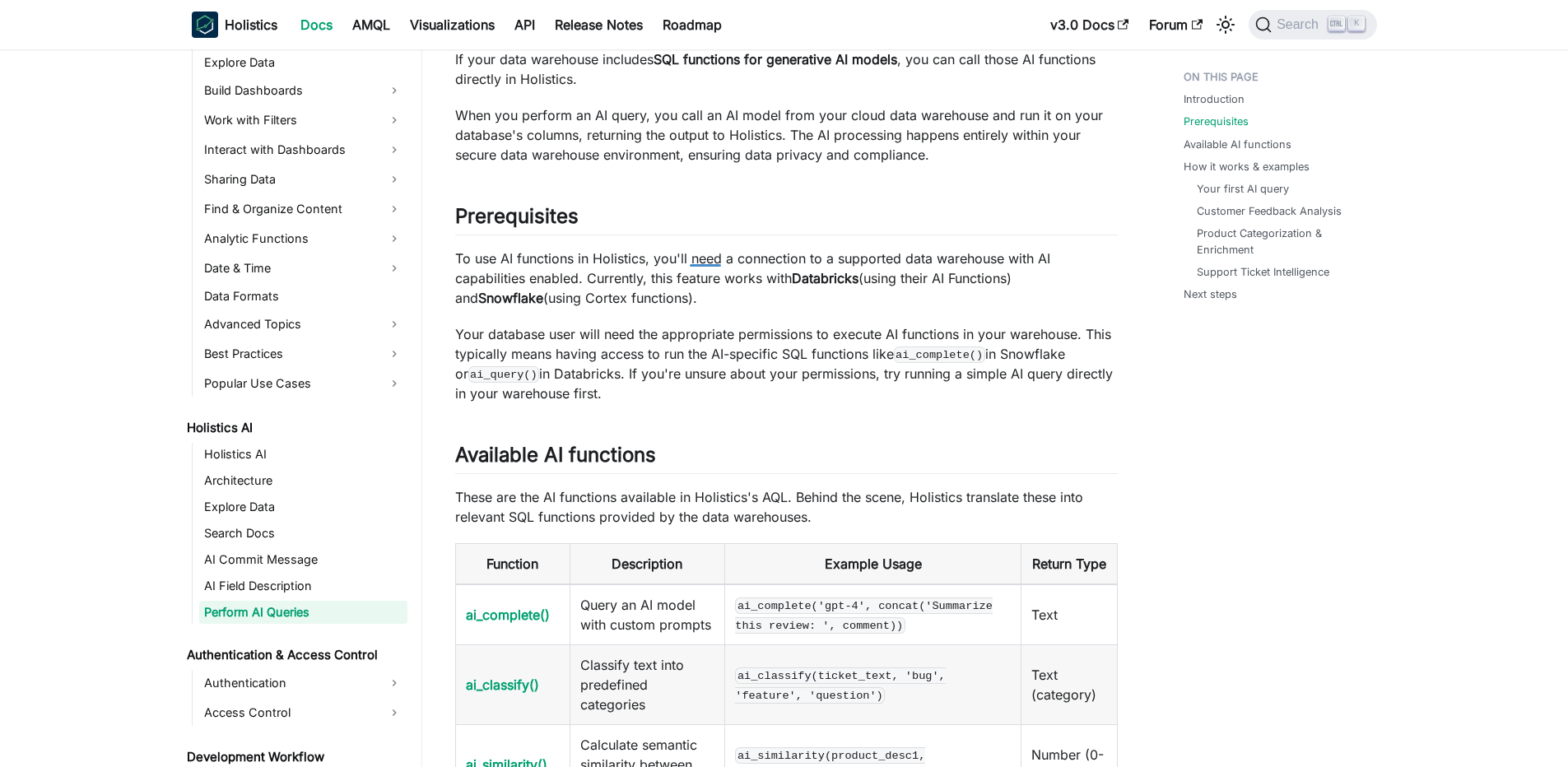
click at [629, 334] on p "Your database user will need the appropriate permissions to execute AI function…" at bounding box center [786, 364] width 663 height 79
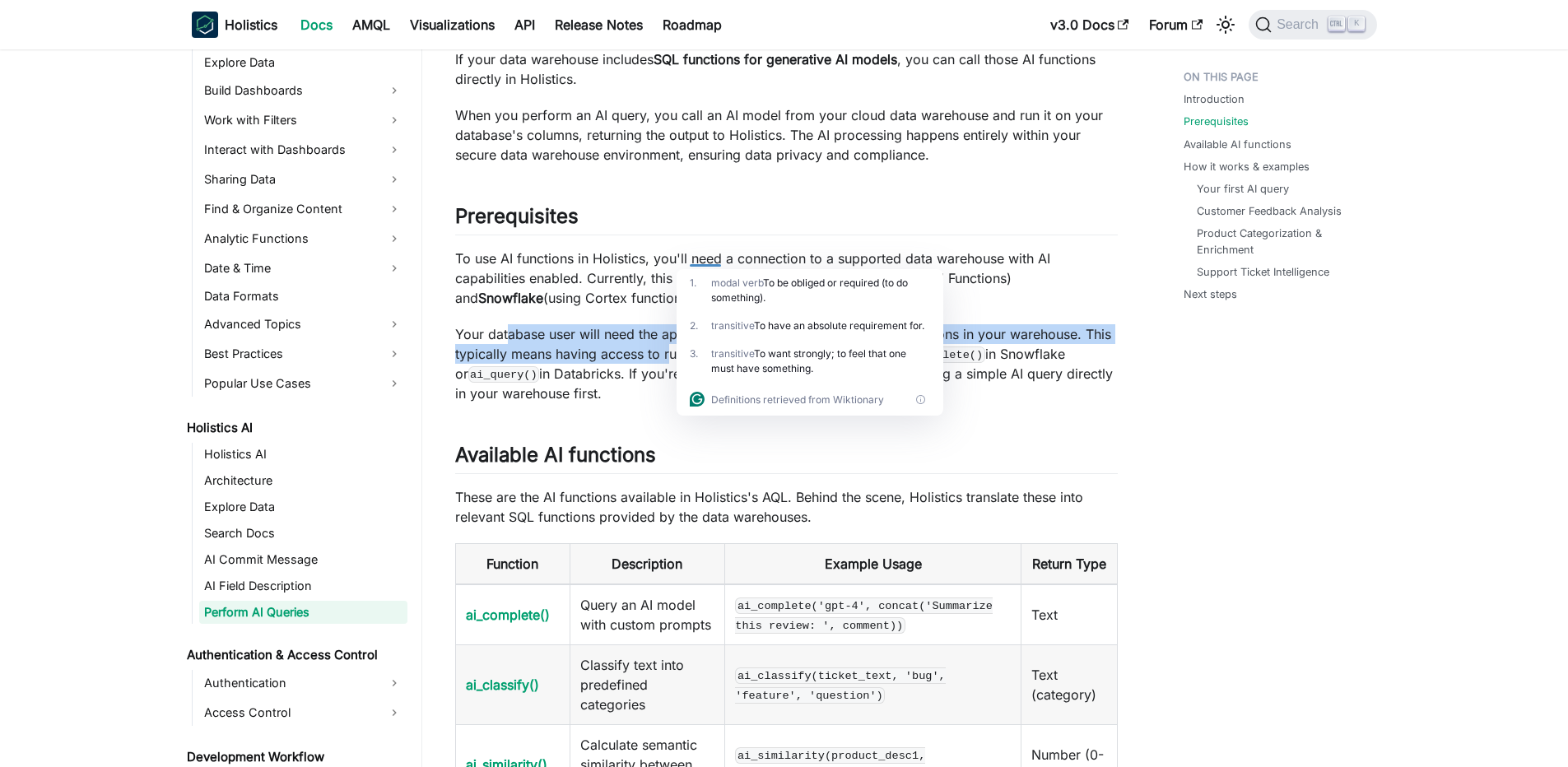
drag, startPoint x: 510, startPoint y: 336, endPoint x: 670, endPoint y: 346, distance: 160.3
click at [670, 346] on p "Your database user will need the appropriate permissions to execute AI function…" at bounding box center [786, 364] width 663 height 79
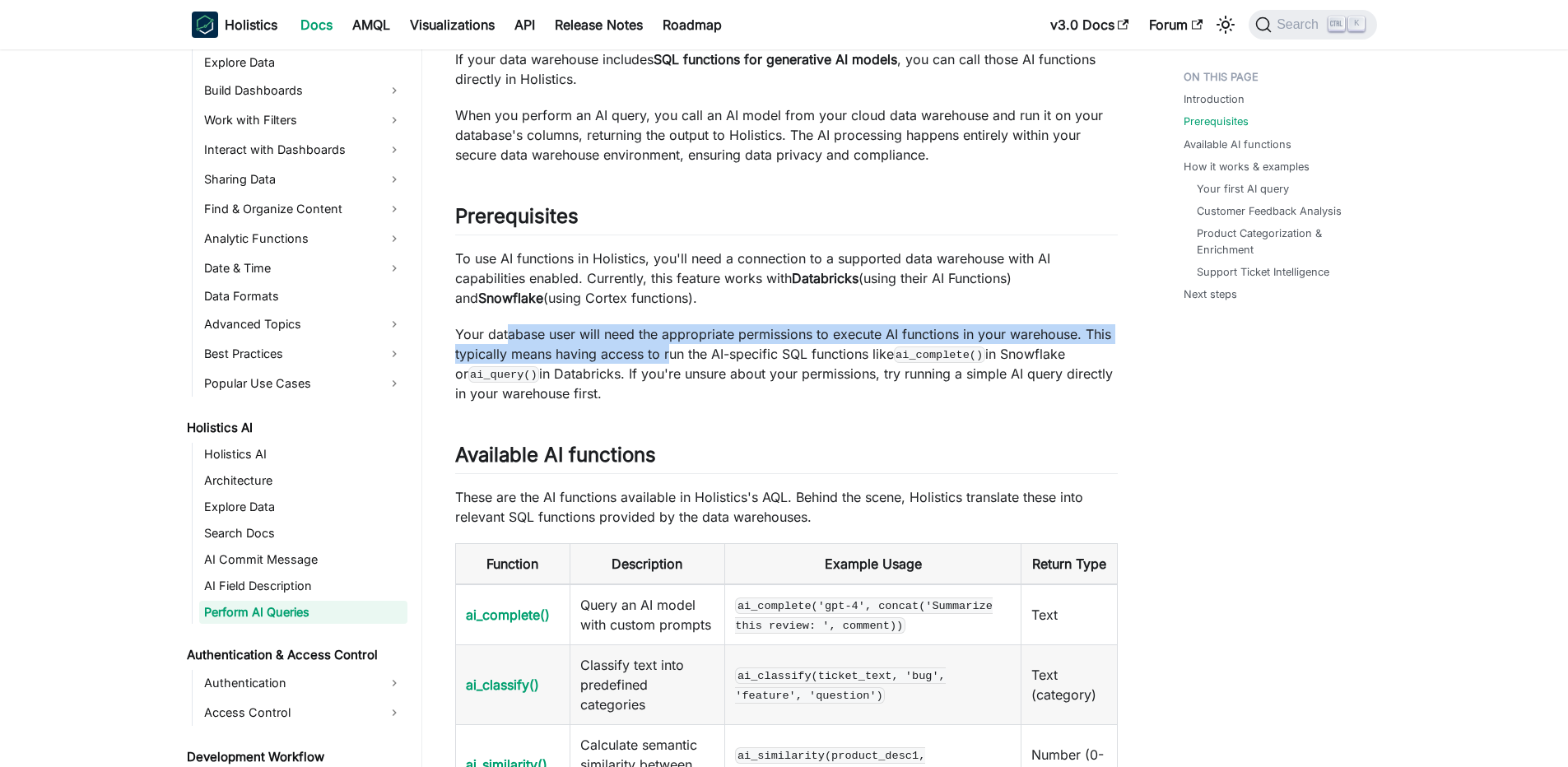
click at [670, 346] on p "Your database user will need the appropriate permissions to execute AI function…" at bounding box center [786, 364] width 663 height 79
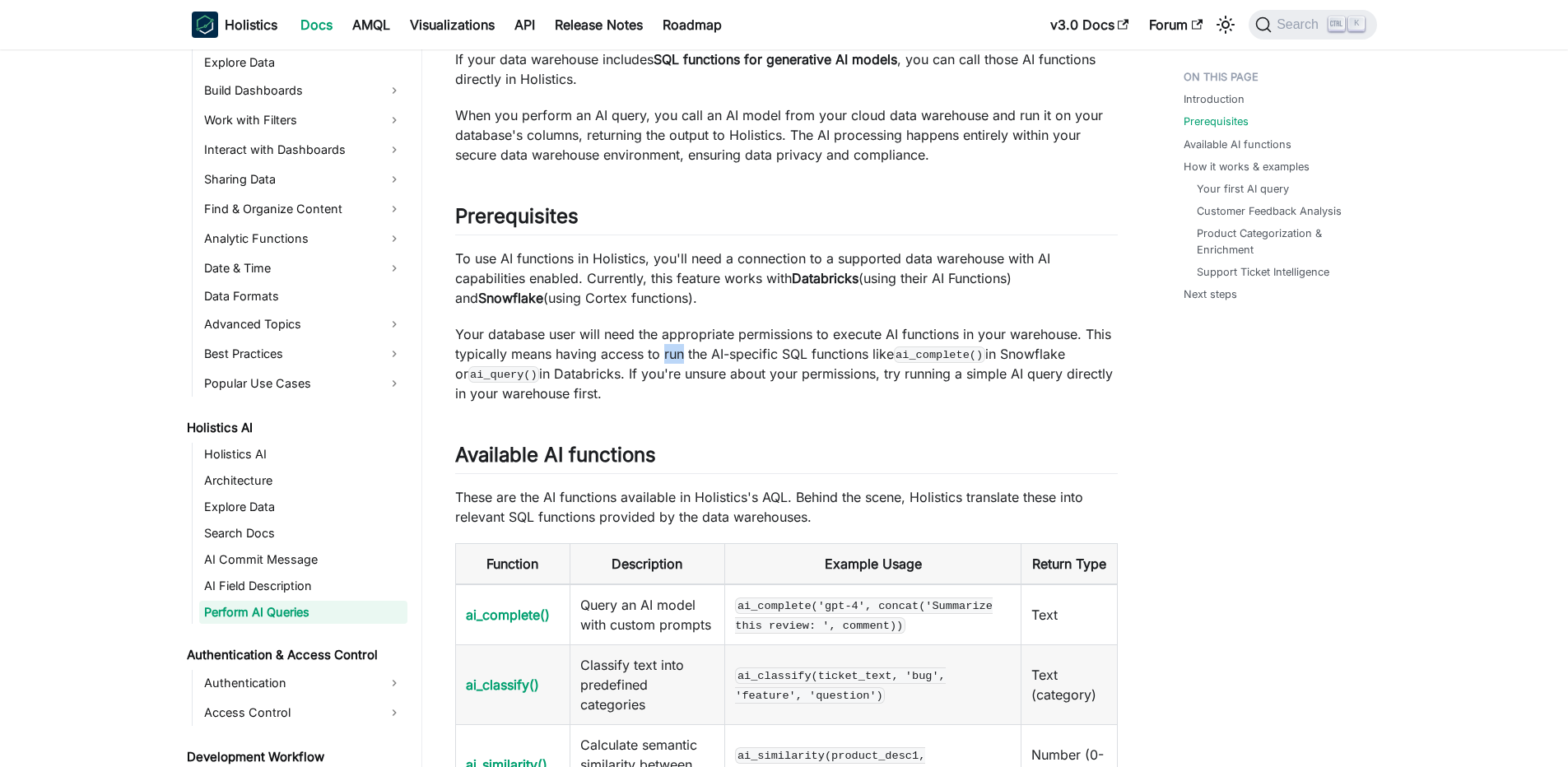
click at [670, 346] on p "Your database user will need the appropriate permissions to execute AI function…" at bounding box center [786, 364] width 663 height 79
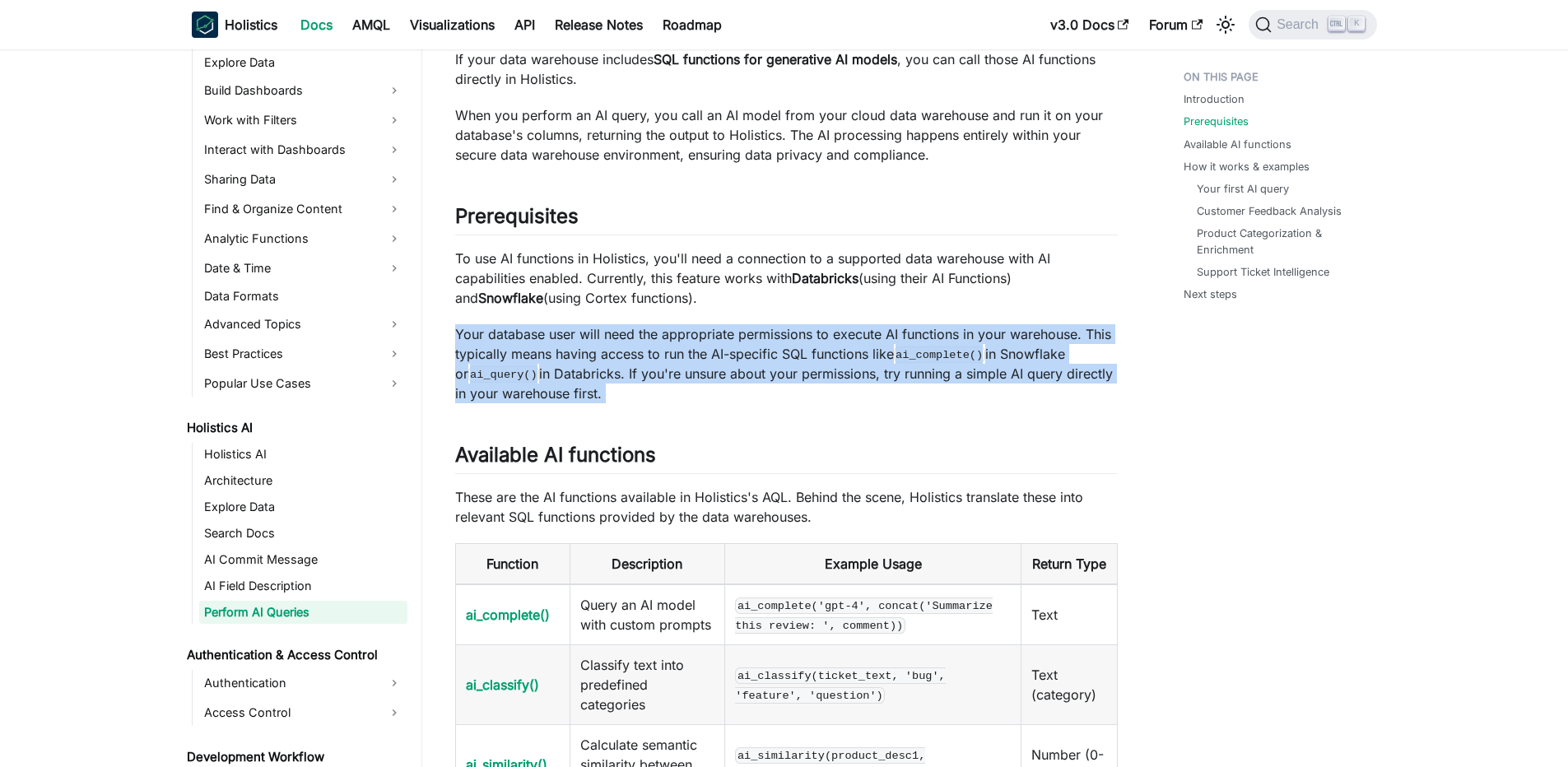
click at [670, 346] on p "Your database user will need the appropriate permissions to execute AI function…" at bounding box center [786, 364] width 663 height 79
click at [689, 381] on p "Your database user will need the appropriate permissions to execute AI function…" at bounding box center [786, 364] width 663 height 79
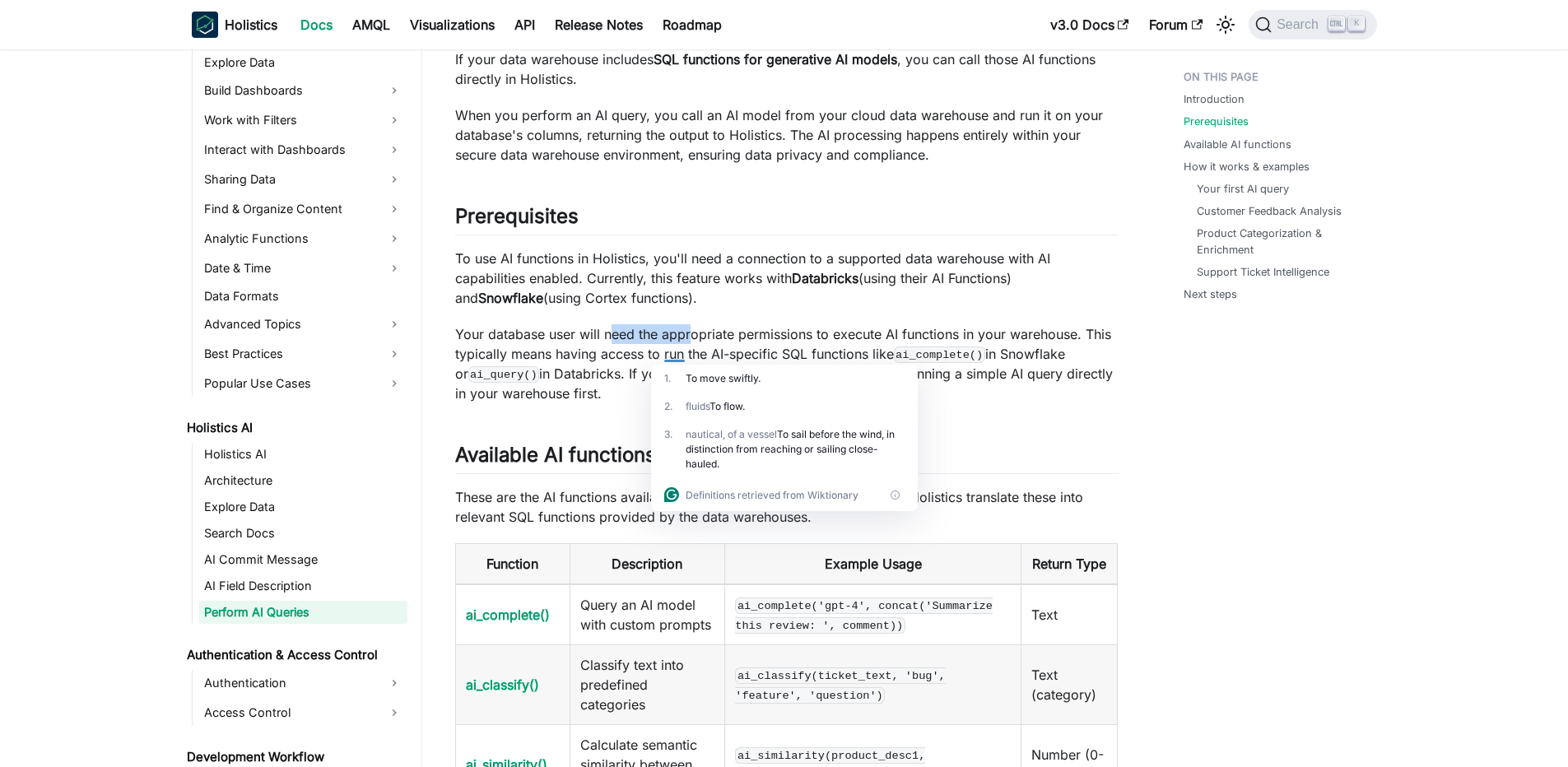
drag, startPoint x: 614, startPoint y: 333, endPoint x: 695, endPoint y: 344, distance: 81.7
click at [695, 344] on p "Your database user will need the appropriate permissions to execute AI function…" at bounding box center [786, 364] width 663 height 79
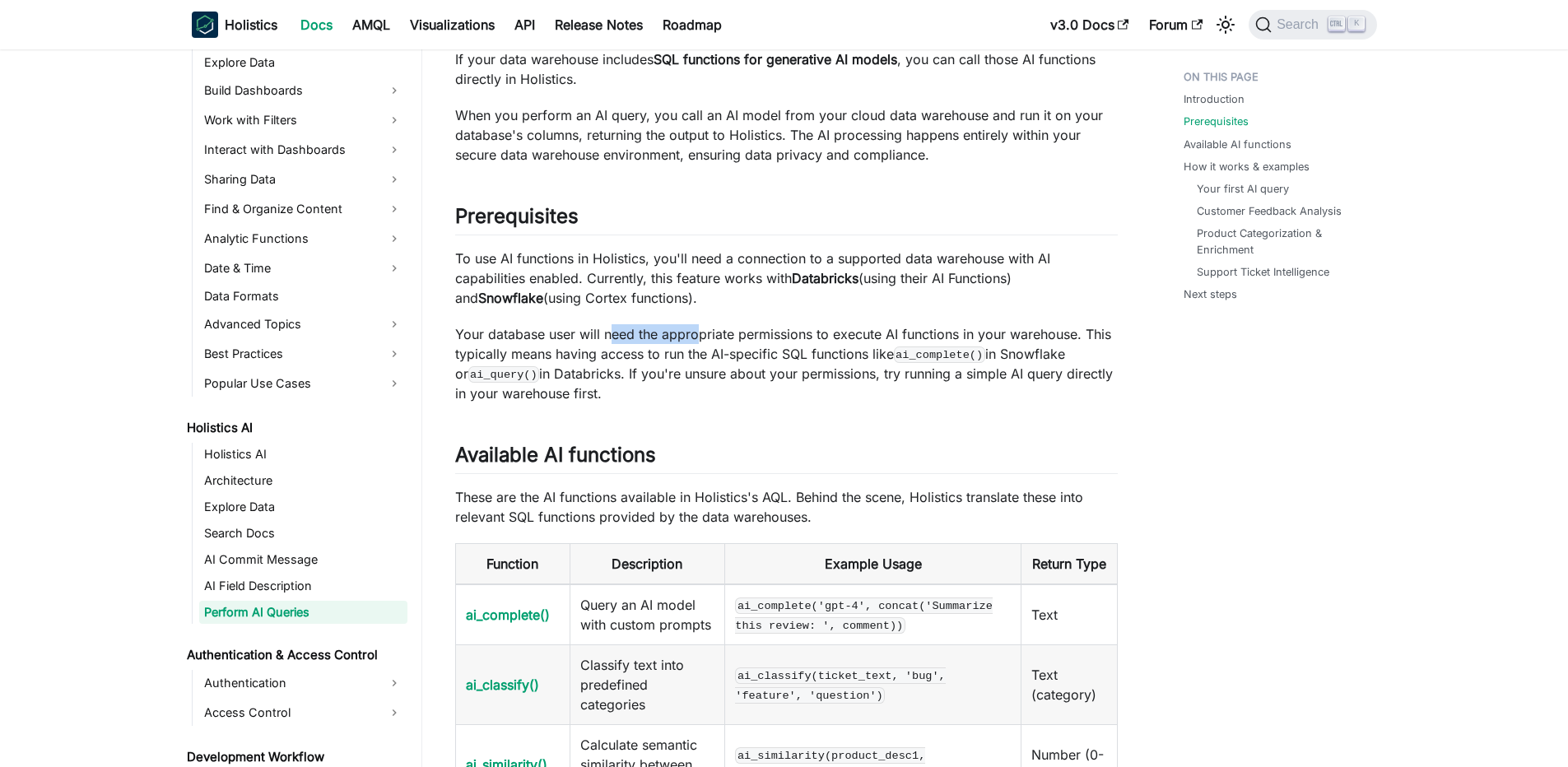
click at [695, 344] on p "Your database user will need the appropriate permissions to execute AI function…" at bounding box center [786, 364] width 663 height 79
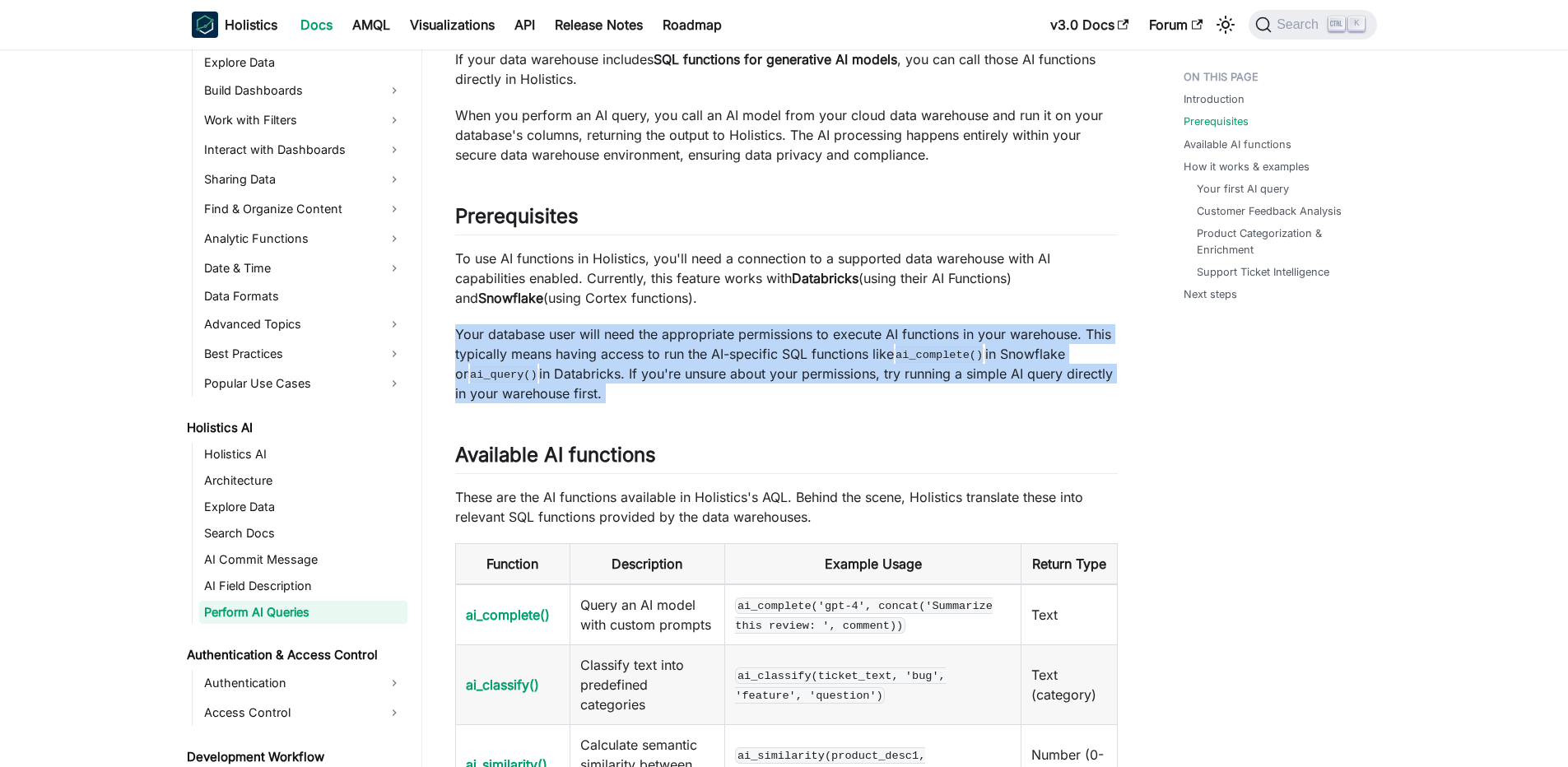
click at [695, 344] on p "Your database user will need the appropriate permissions to execute AI function…" at bounding box center [786, 364] width 663 height 79
click at [709, 333] on p "Your database user will need the appropriate permissions to execute AI function…" at bounding box center [786, 364] width 663 height 79
drag, startPoint x: 662, startPoint y: 333, endPoint x: 987, endPoint y: 391, distance: 330.1
click at [987, 391] on p "Your database user will need the appropriate permissions to execute AI function…" at bounding box center [786, 364] width 663 height 79
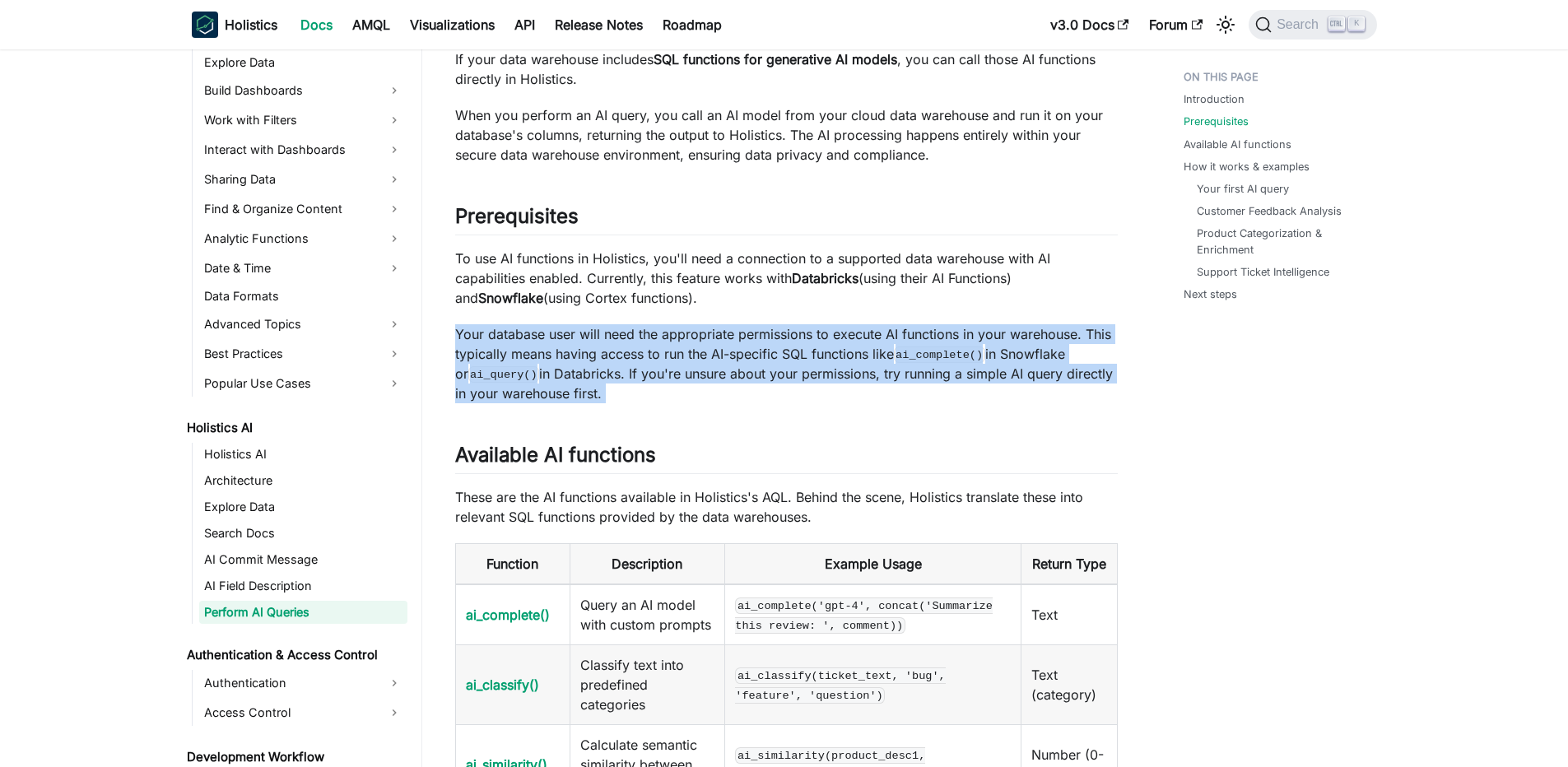
click at [987, 391] on p "Your database user will need the appropriate permissions to execute AI function…" at bounding box center [786, 364] width 663 height 79
click at [1085, 390] on p "Your database user will need the appropriate permissions to execute AI function…" at bounding box center [786, 364] width 663 height 79
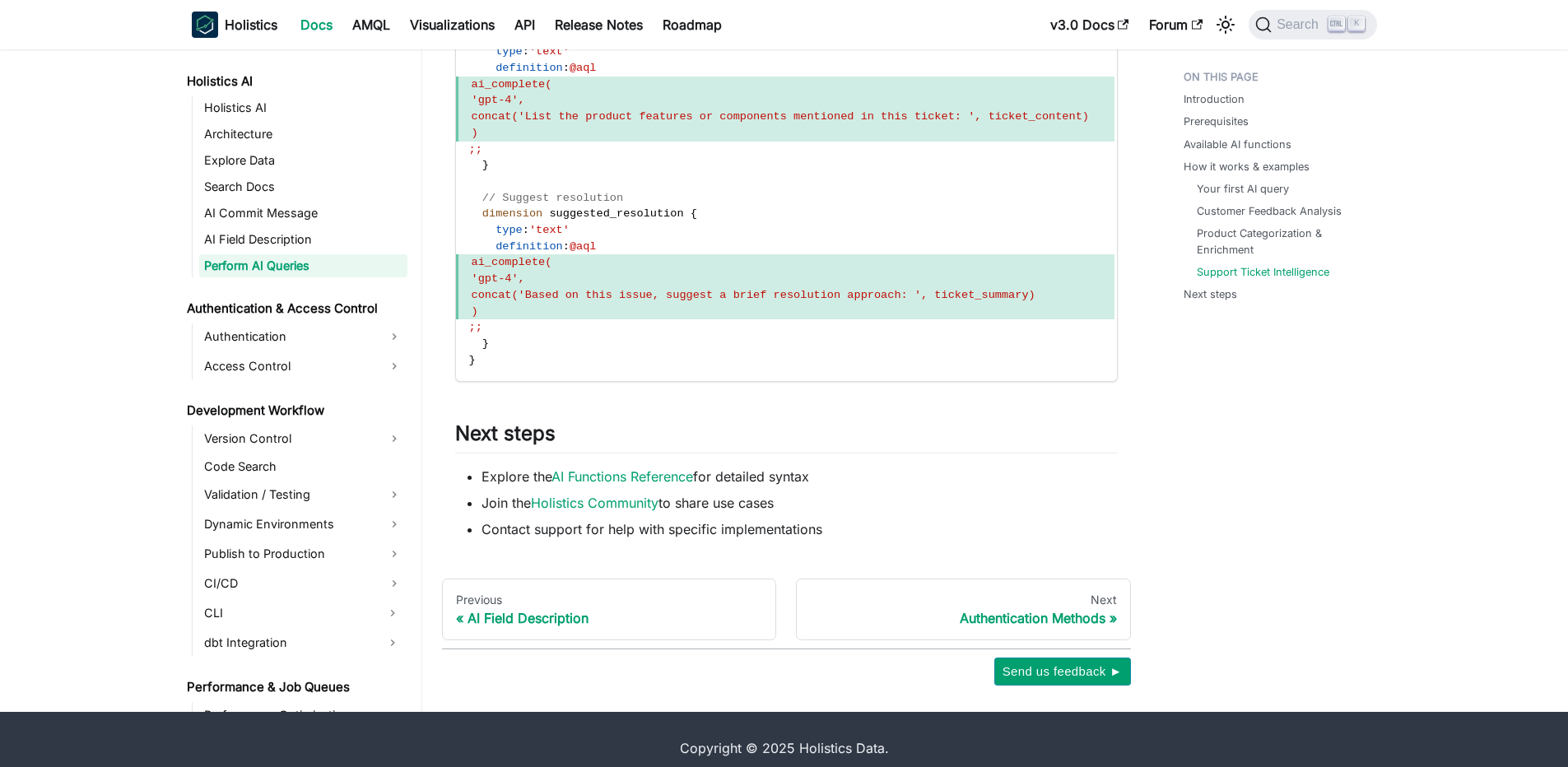
scroll to position [779, 0]
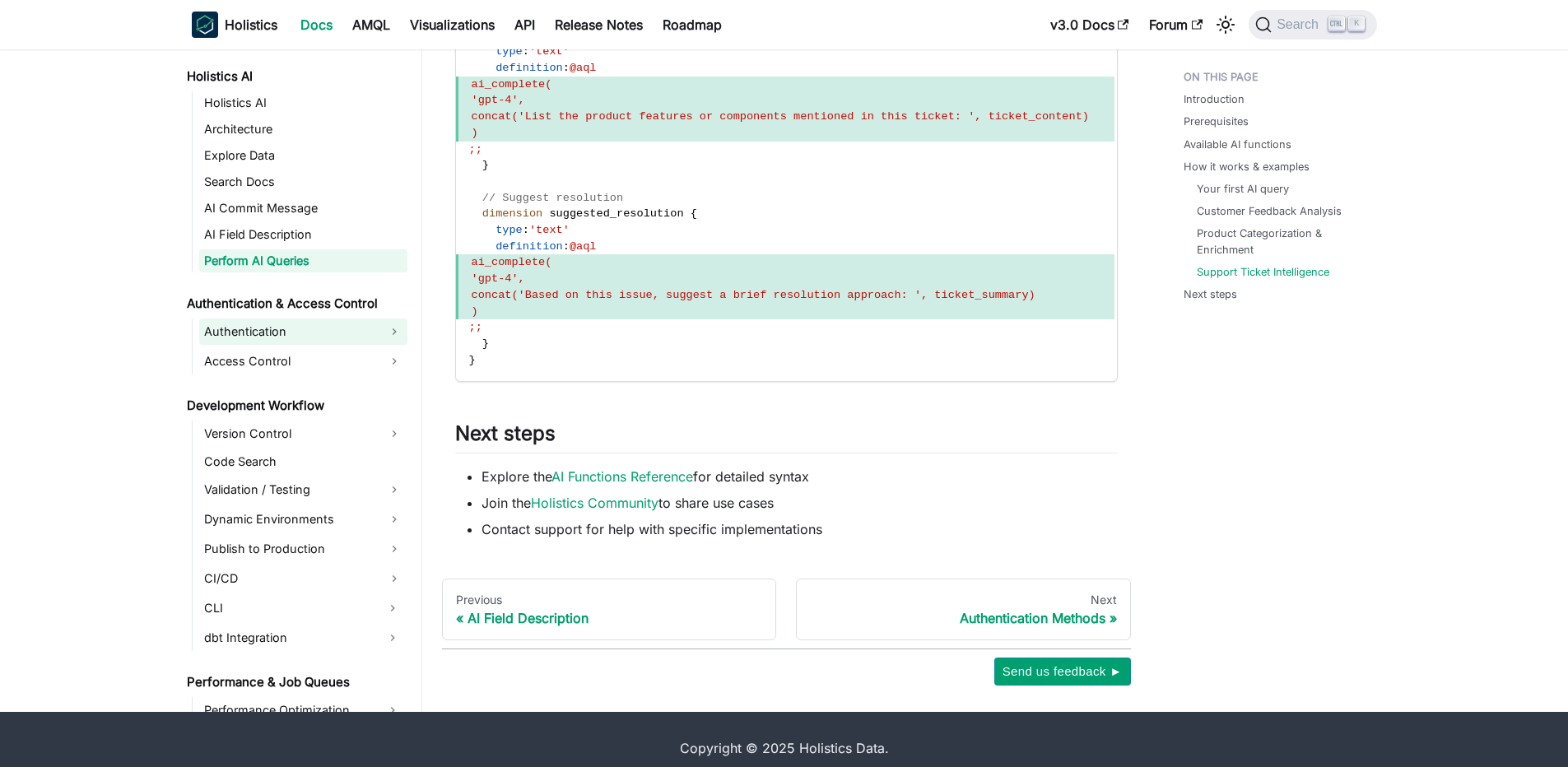
click at [289, 345] on link "Authentication" at bounding box center [303, 331] width 208 height 26
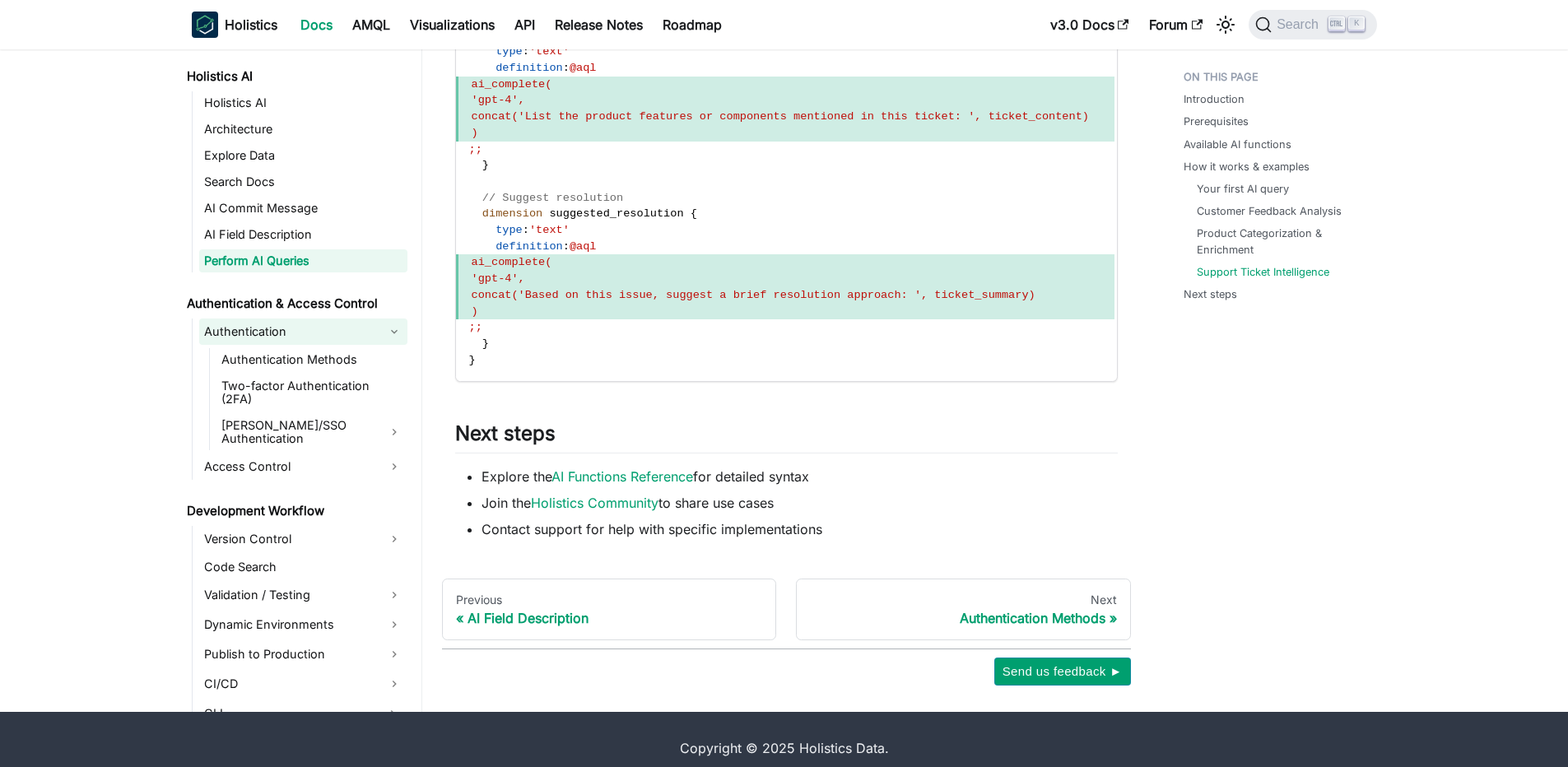
click at [289, 345] on link "Authentication" at bounding box center [303, 331] width 208 height 26
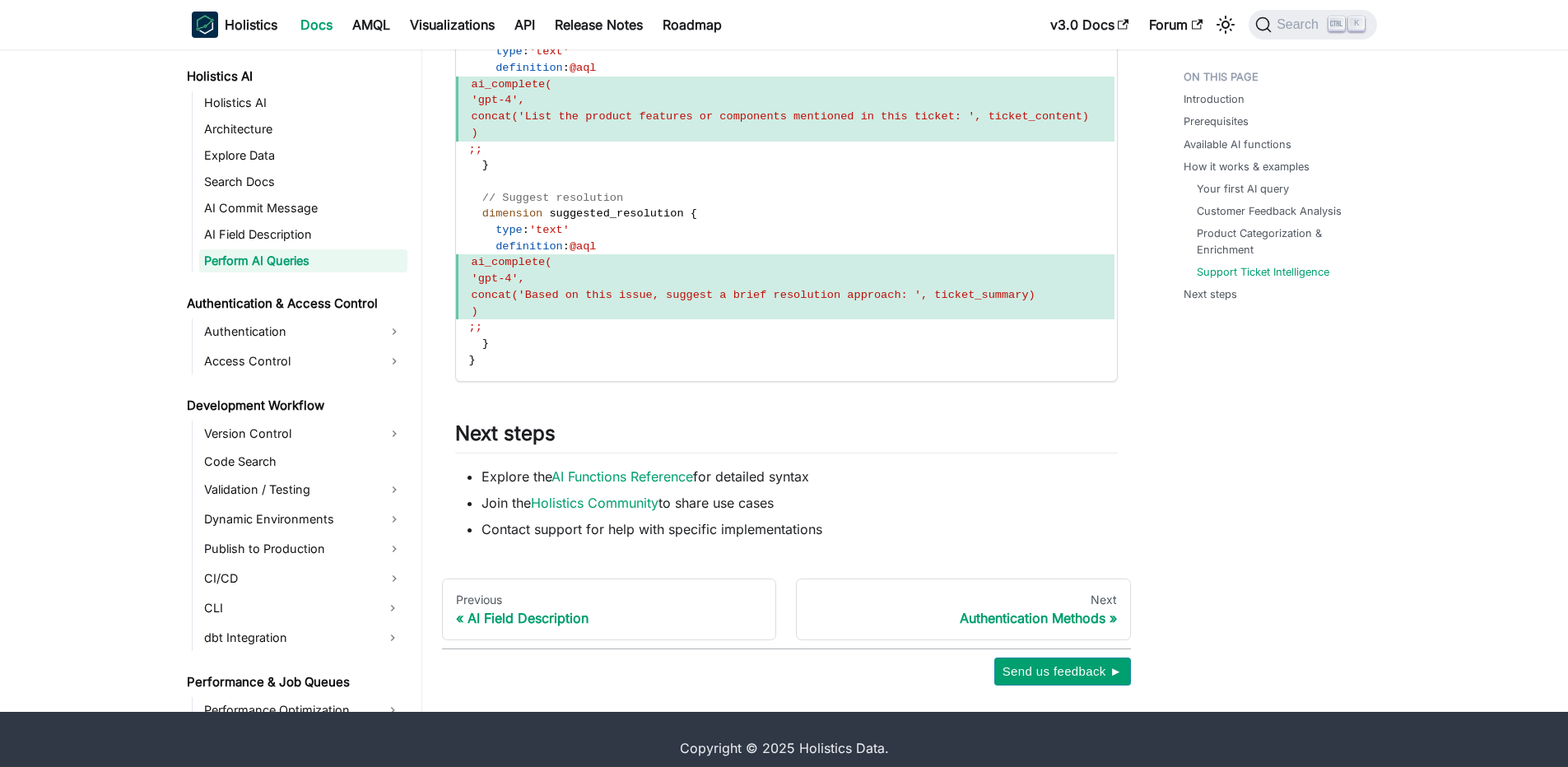
click at [272, 428] on ul "Welcome to Holistics Introduction Our Philosophy How Holistics Works Walkthroug…" at bounding box center [295, 408] width 226 height 2353
click at [283, 375] on link "Access Control" at bounding box center [303, 360] width 208 height 26
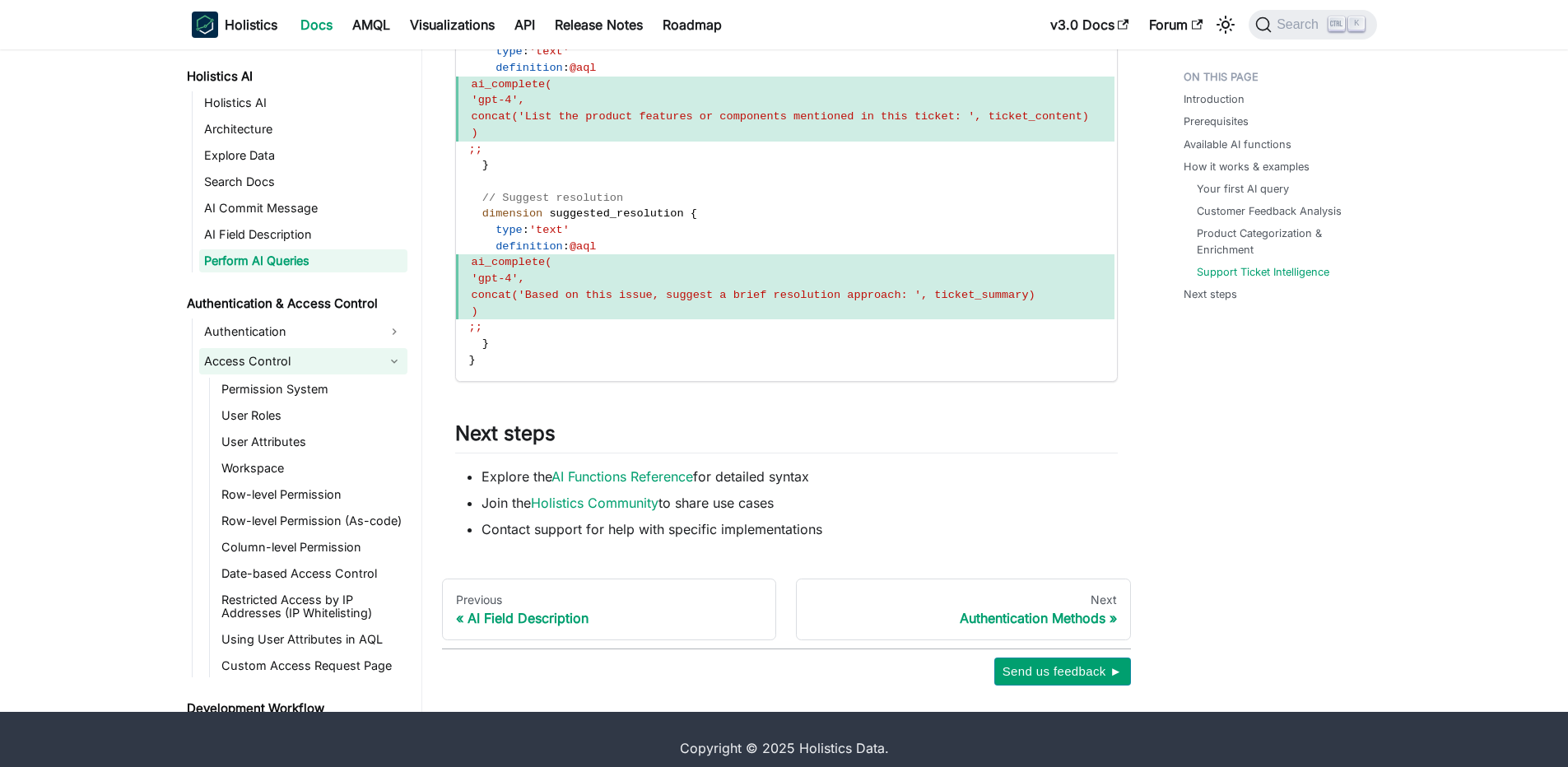
click at [283, 375] on link "Access Control" at bounding box center [303, 360] width 208 height 26
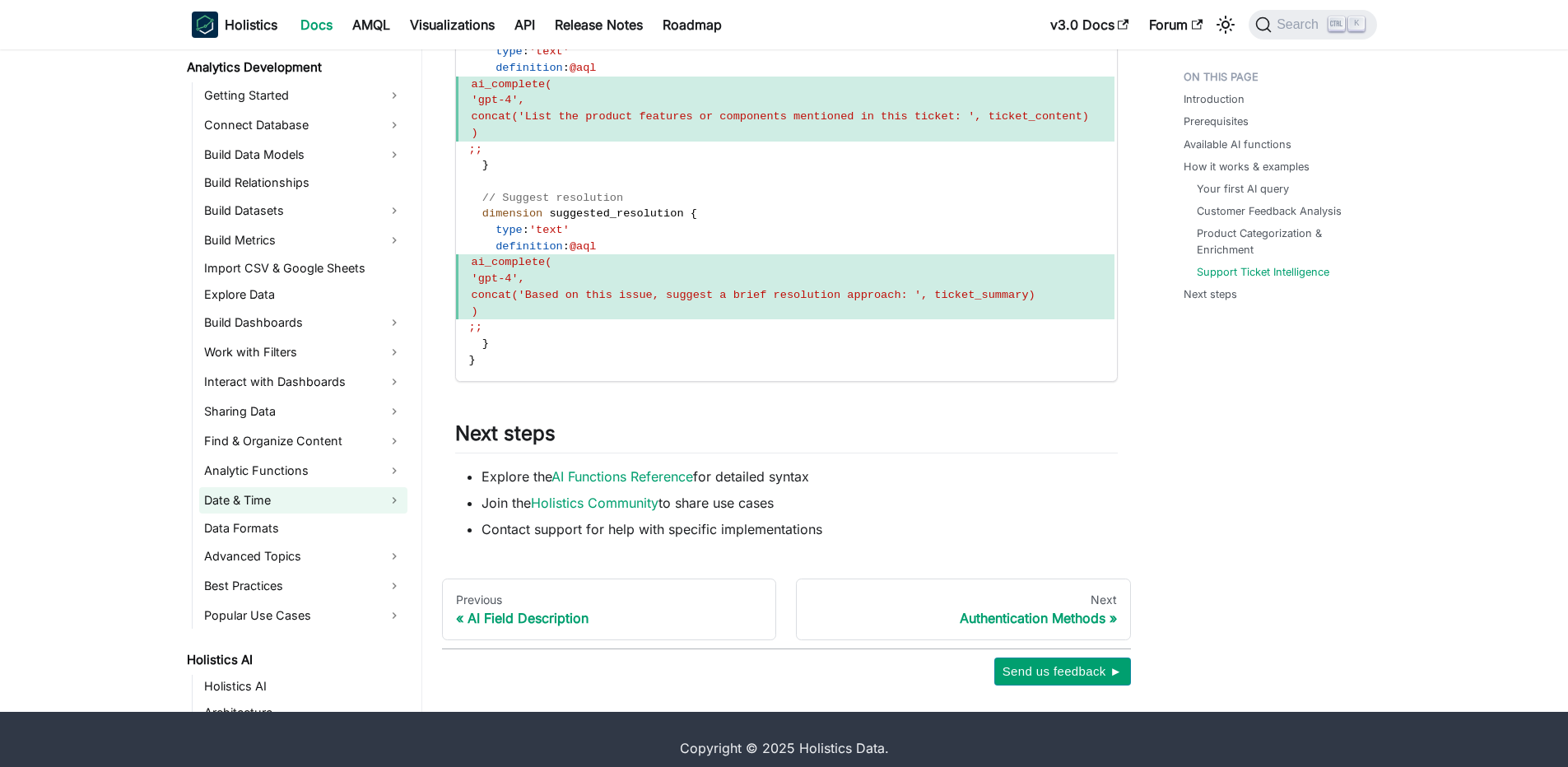
scroll to position [395, 0]
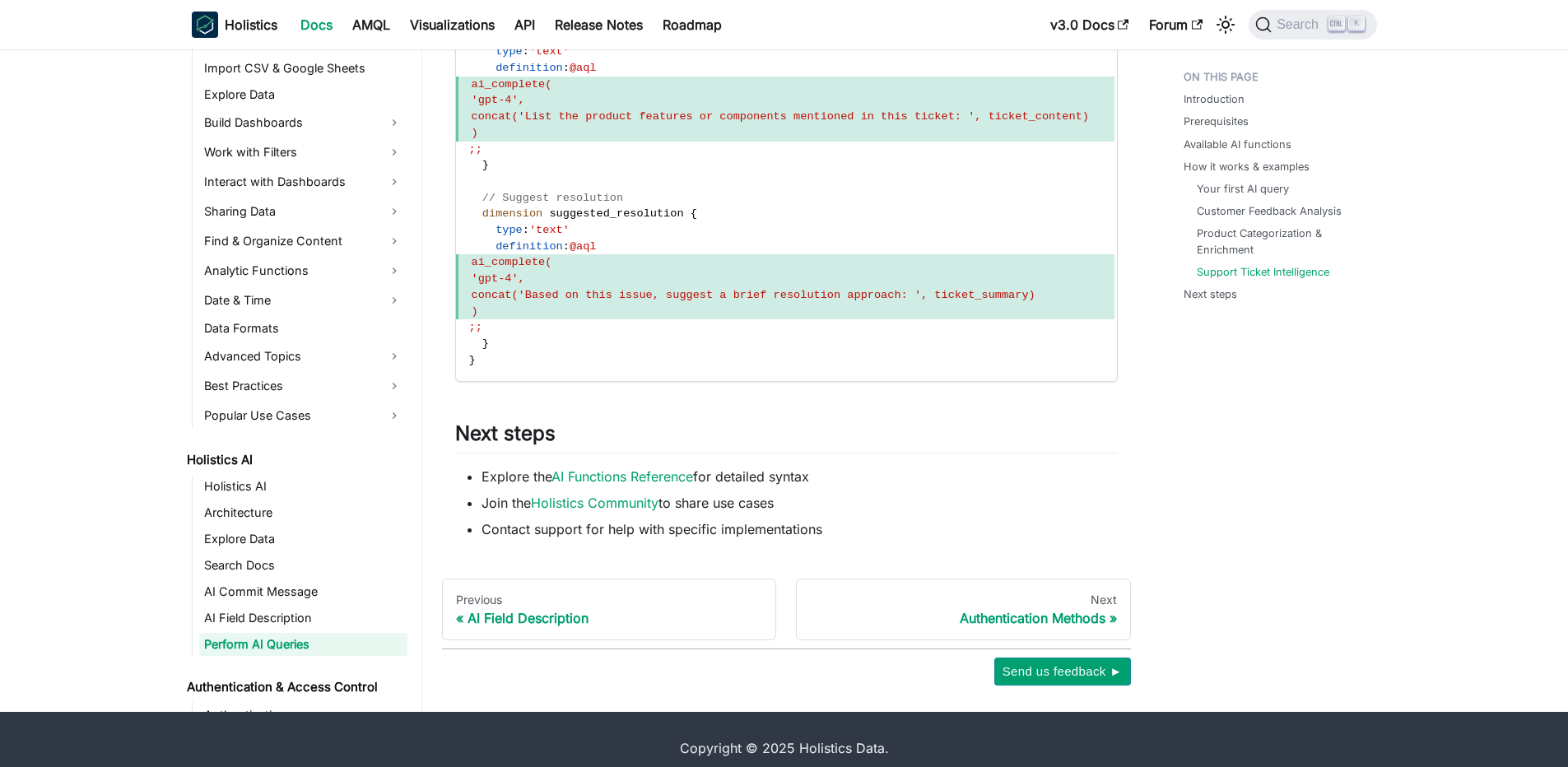
click at [287, 471] on link "Holistics AI" at bounding box center [295, 460] width 226 height 23
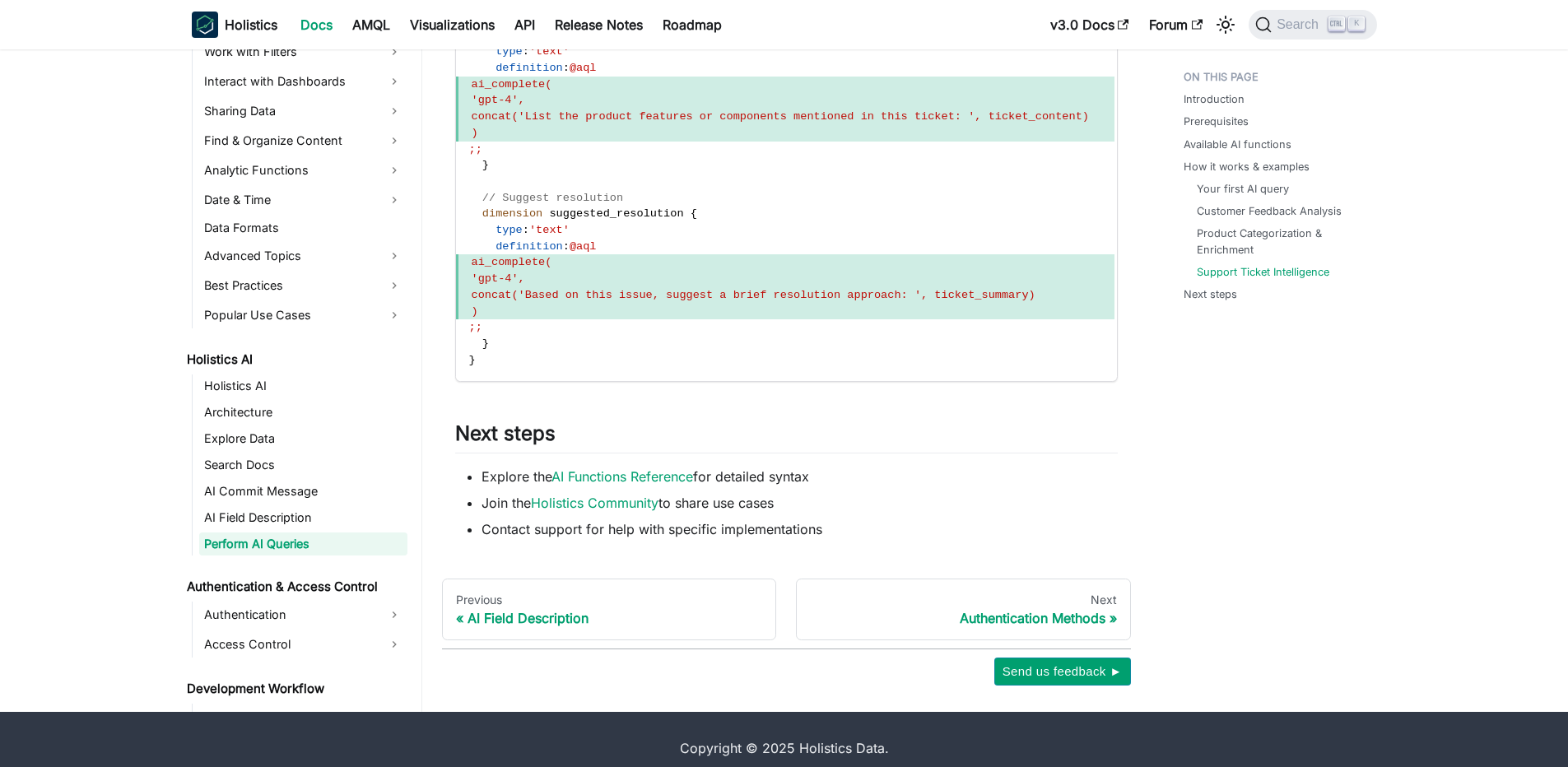
scroll to position [593, 0]
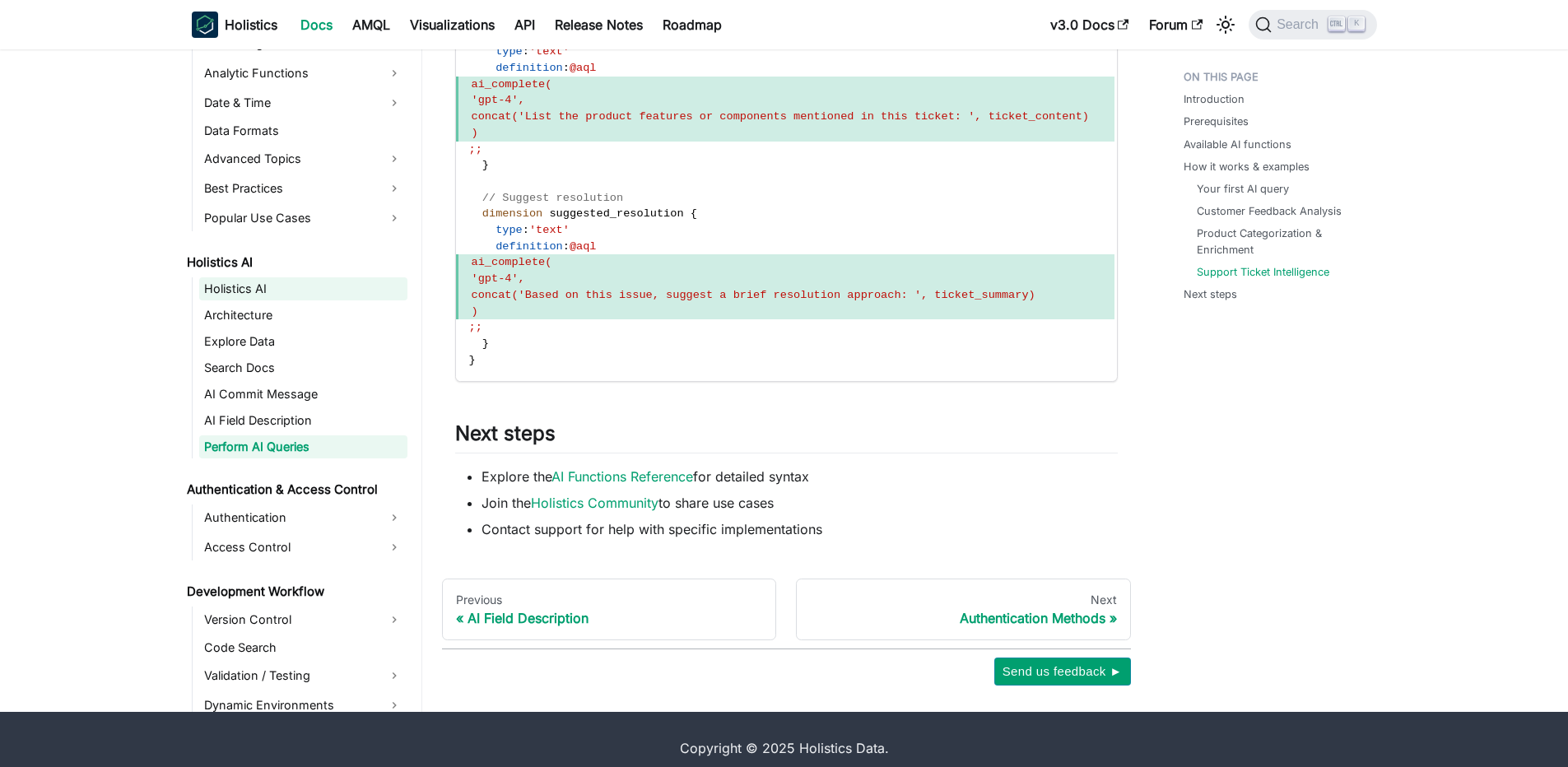
click at [269, 301] on link "Holistics AI" at bounding box center [303, 288] width 208 height 23
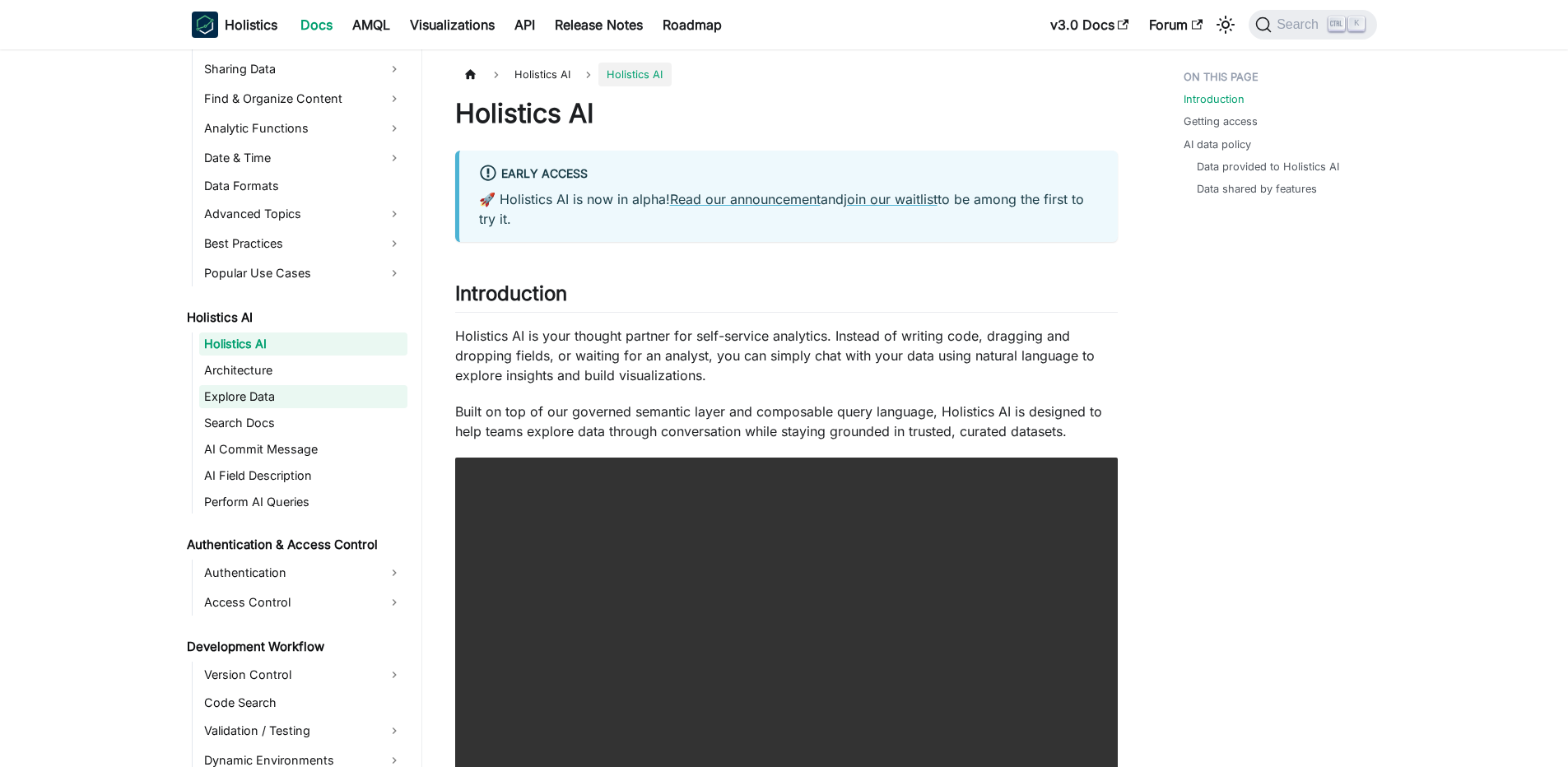
click at [268, 390] on link "Explore Data" at bounding box center [303, 396] width 208 height 23
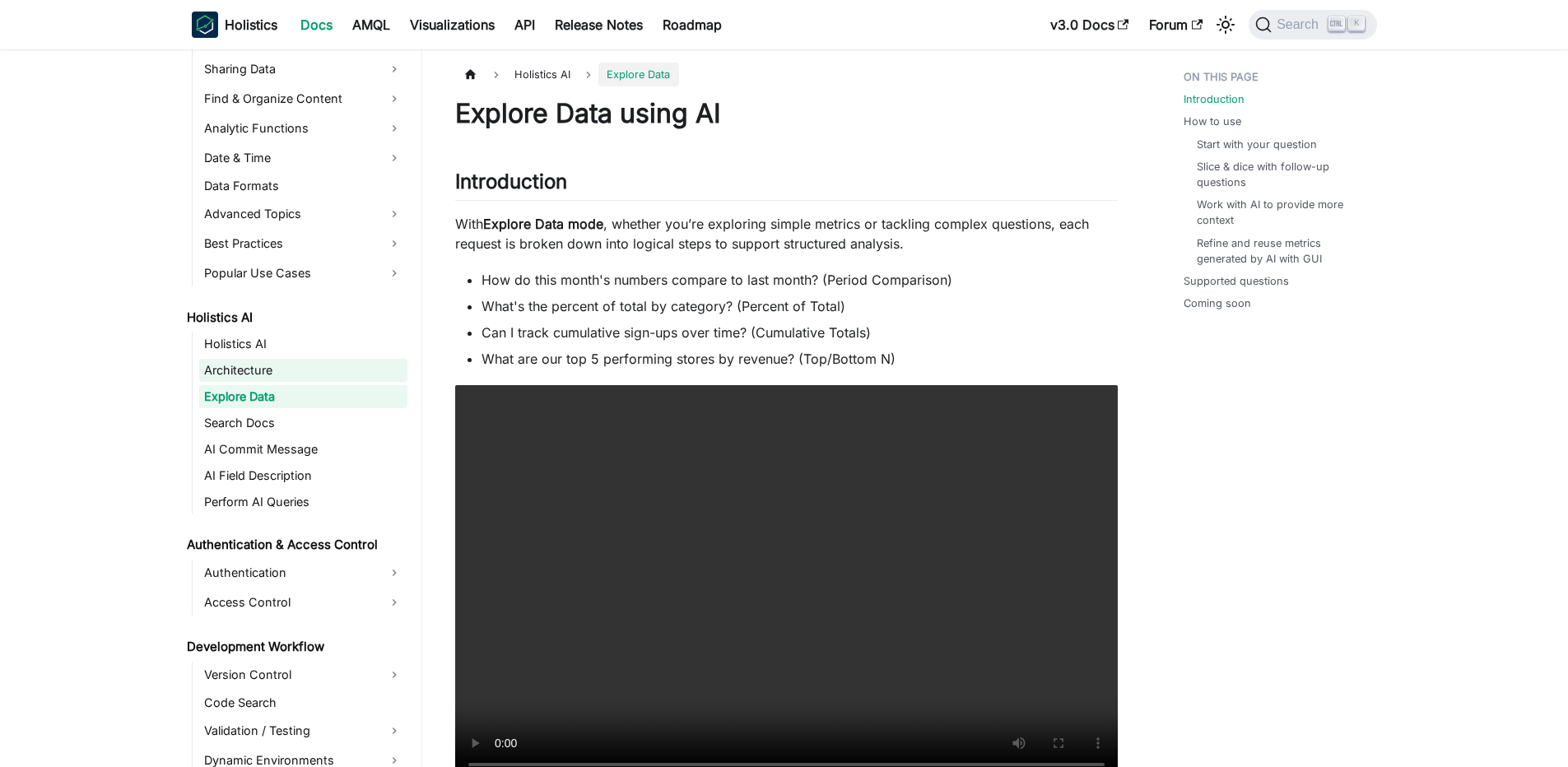
click at [278, 375] on link "Architecture" at bounding box center [303, 370] width 208 height 23
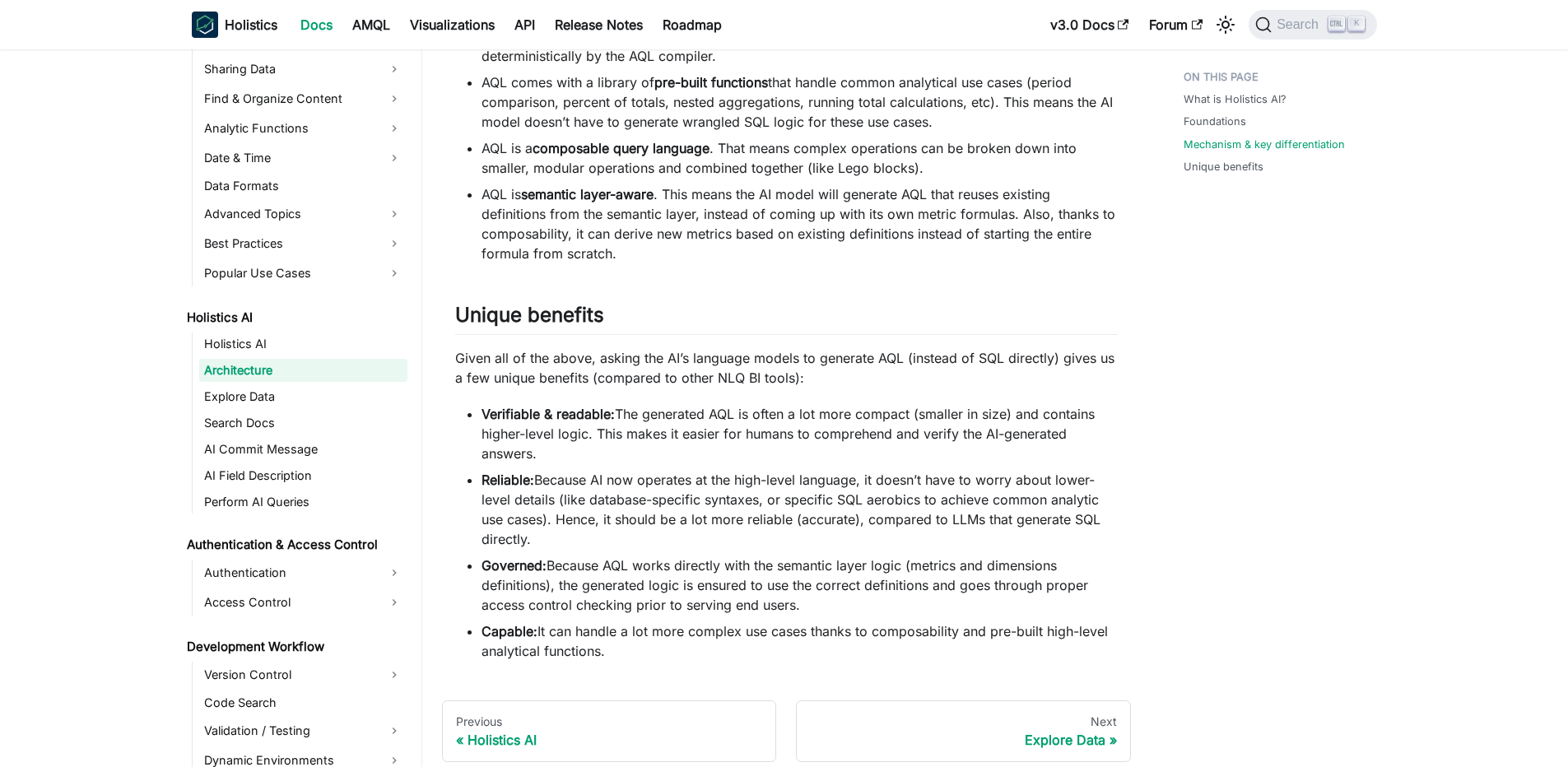
scroll to position [1673, 0]
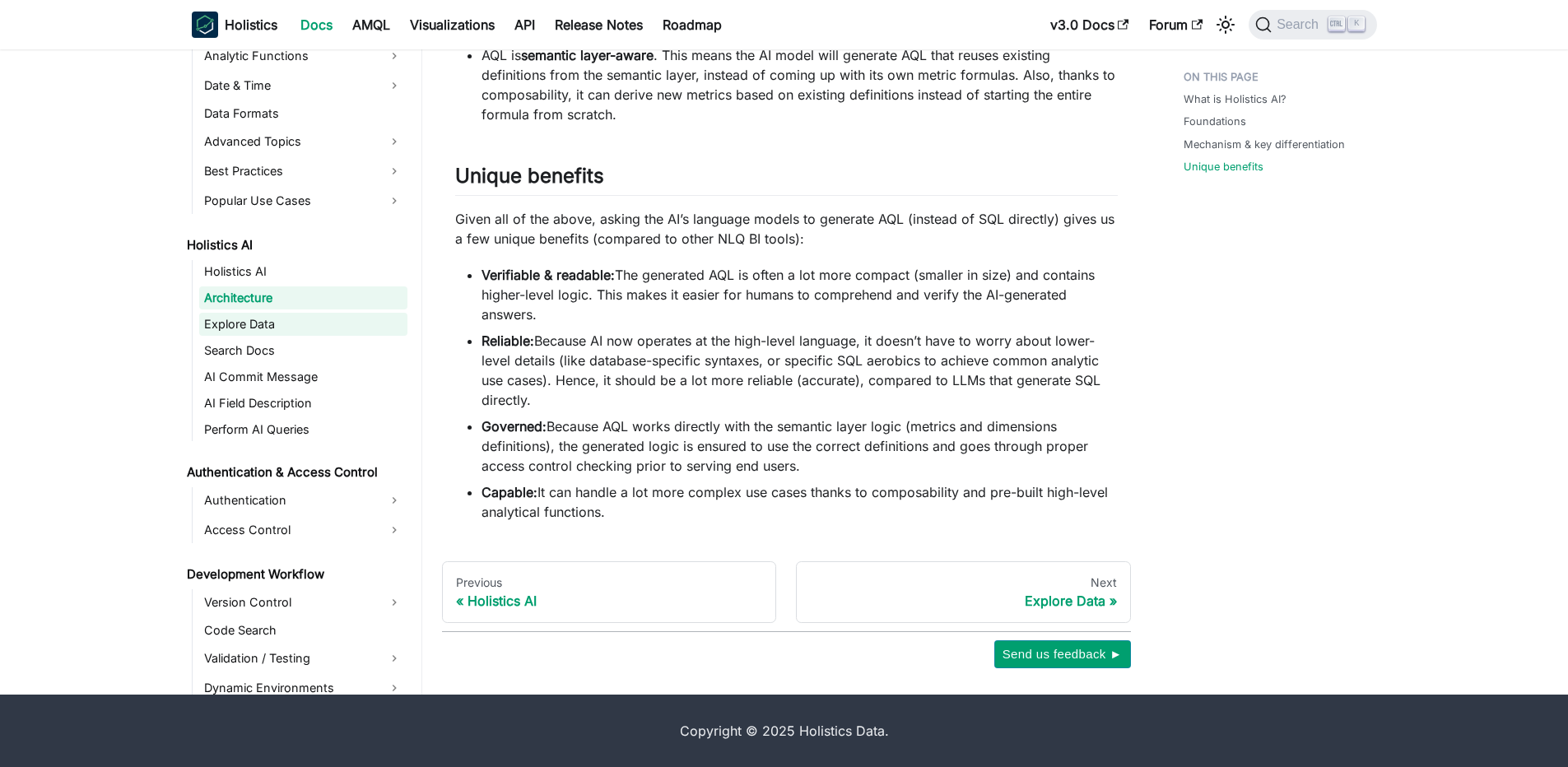
click at [301, 336] on link "Explore Data" at bounding box center [303, 323] width 208 height 23
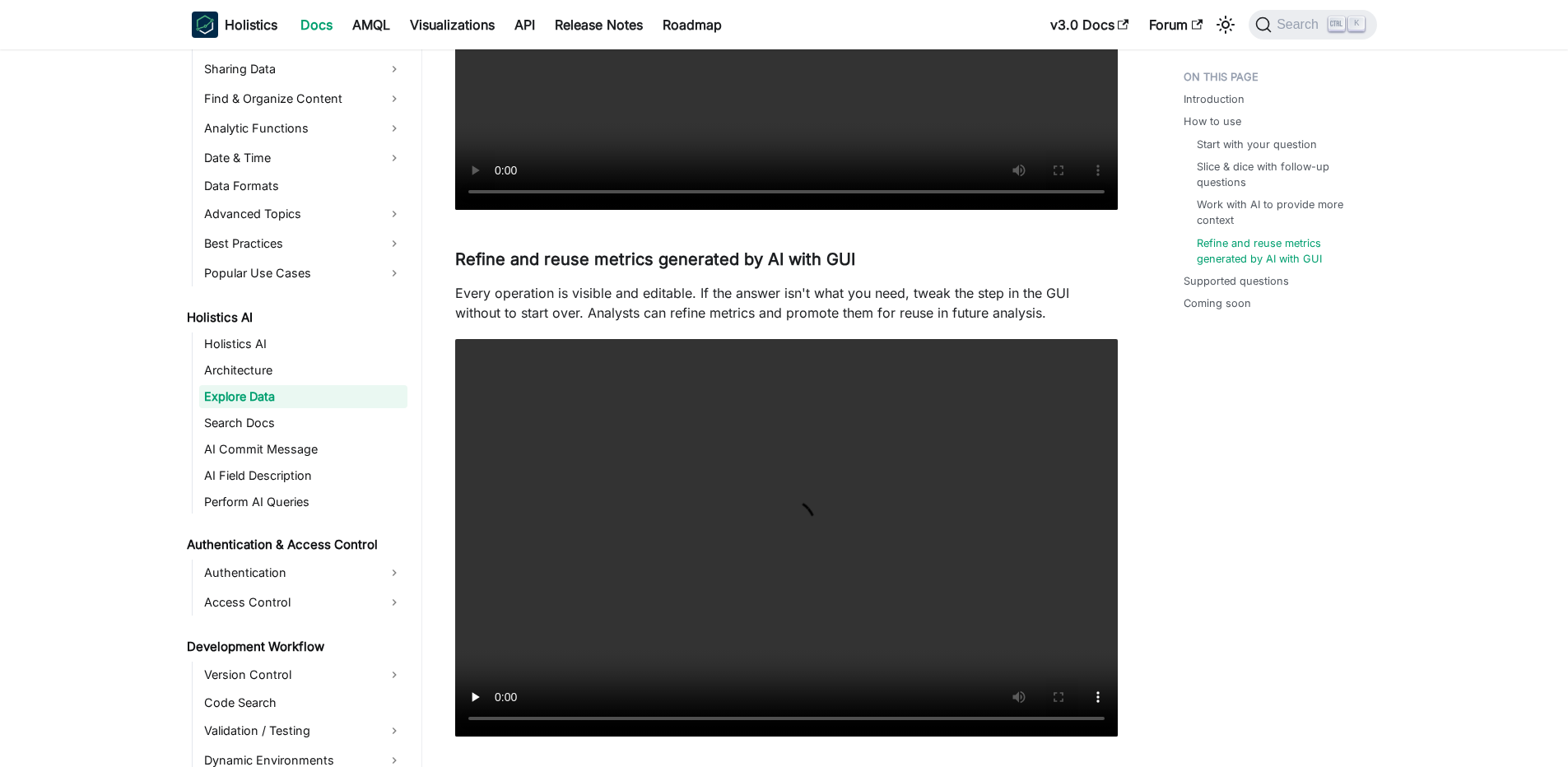
scroll to position [3258, 0]
